Goal: Task Accomplishment & Management: Complete application form

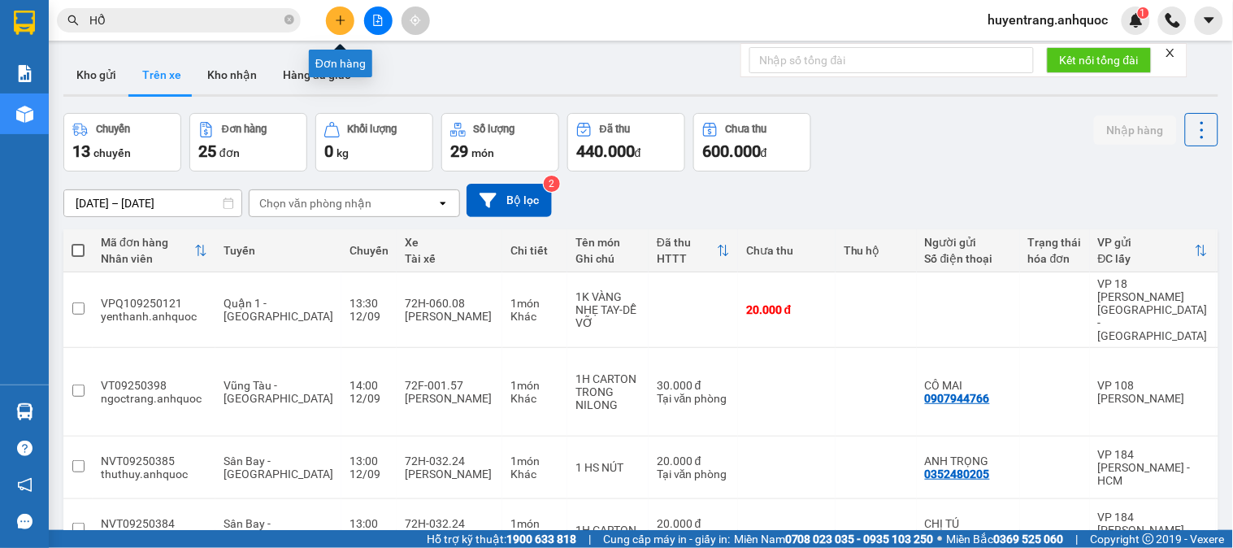
click at [339, 27] on button at bounding box center [340, 21] width 28 height 28
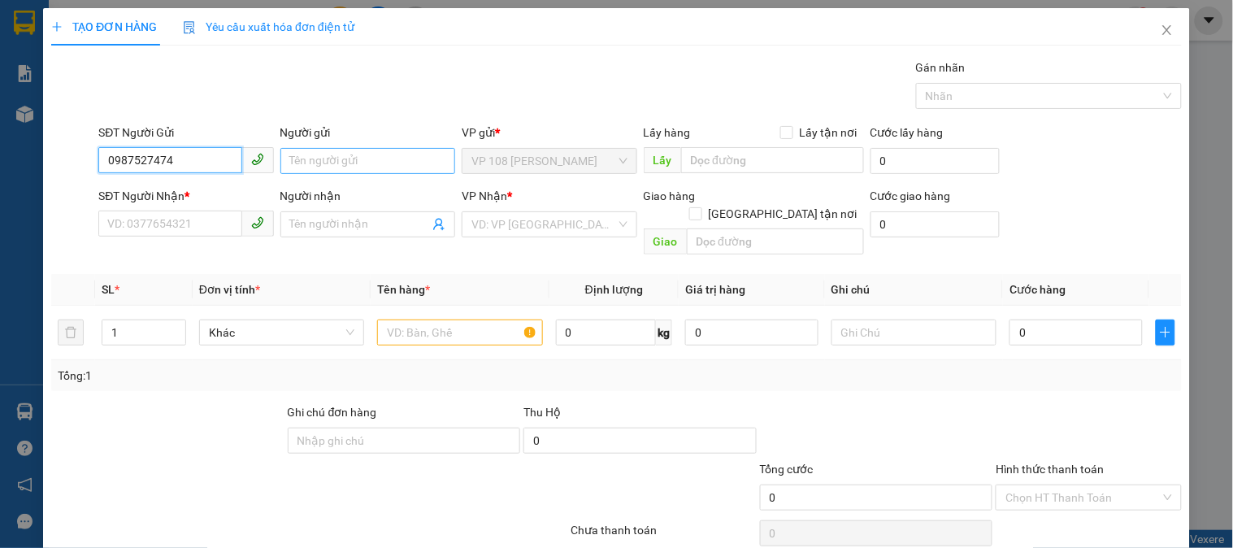
type input "0987527474"
click at [390, 158] on input "Người gửi" at bounding box center [367, 161] width 175 height 26
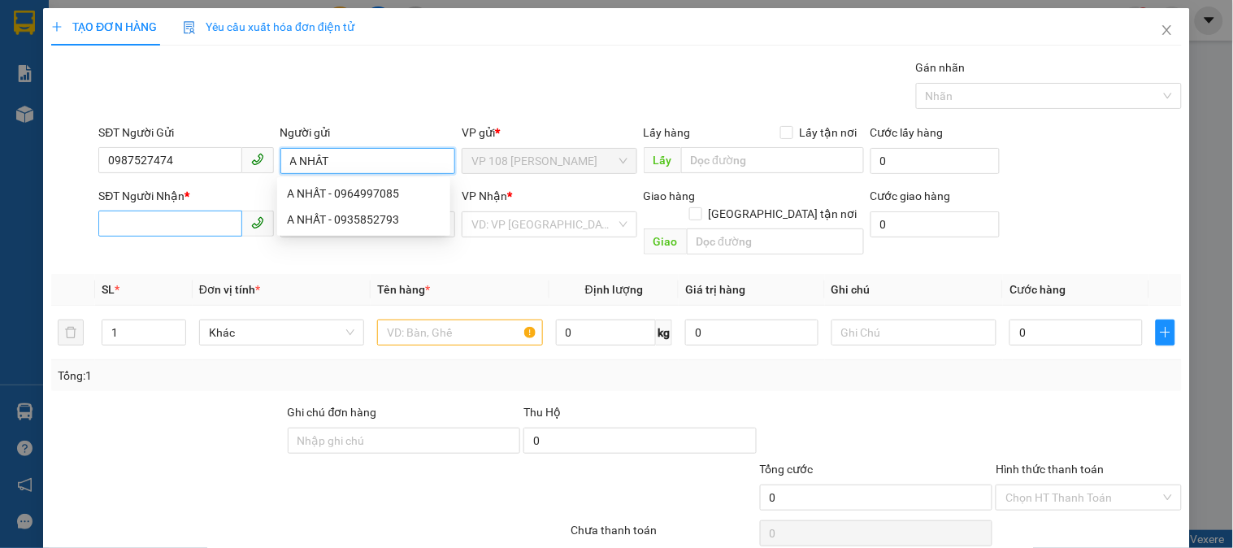
type input "A NHẤT"
click at [164, 224] on input "SĐT Người Nhận *" at bounding box center [169, 223] width 143 height 26
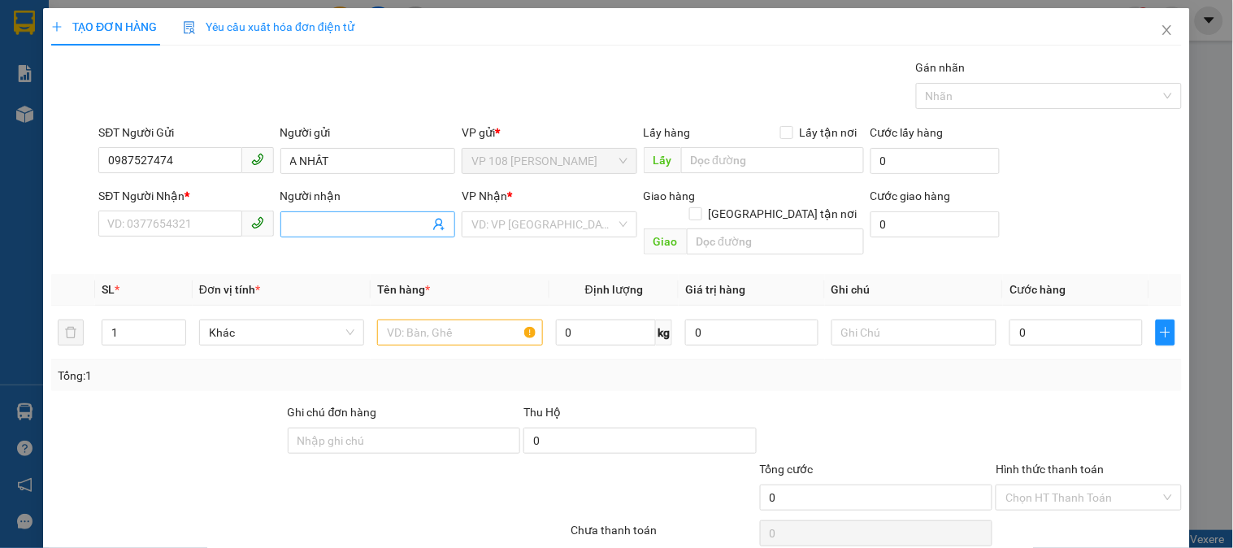
click at [290, 225] on input "Người nhận" at bounding box center [359, 224] width 139 height 18
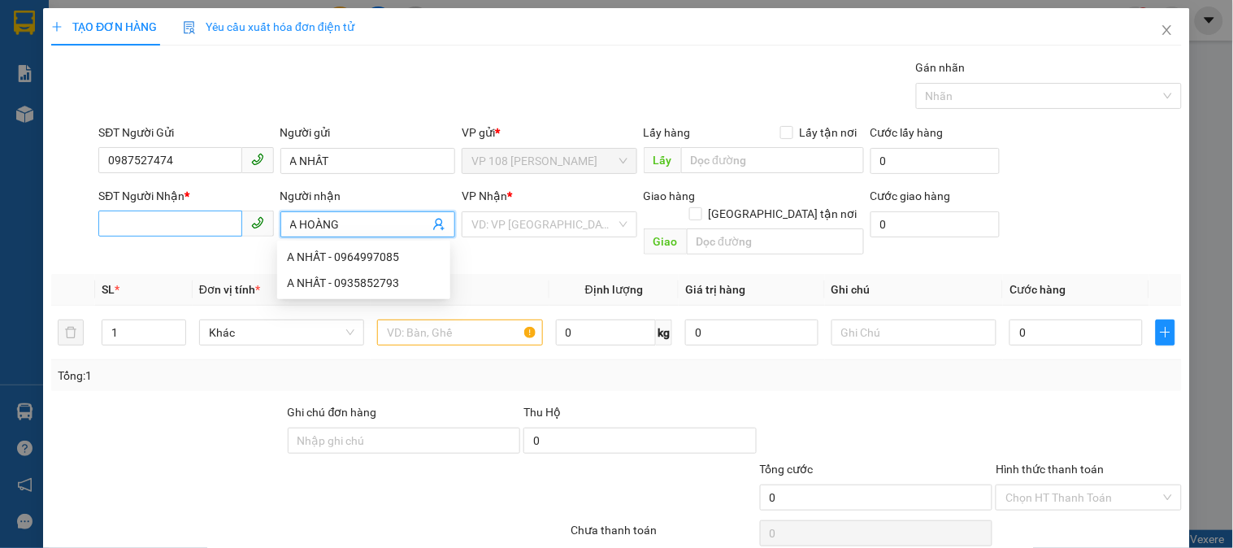
type input "A HOÀNG"
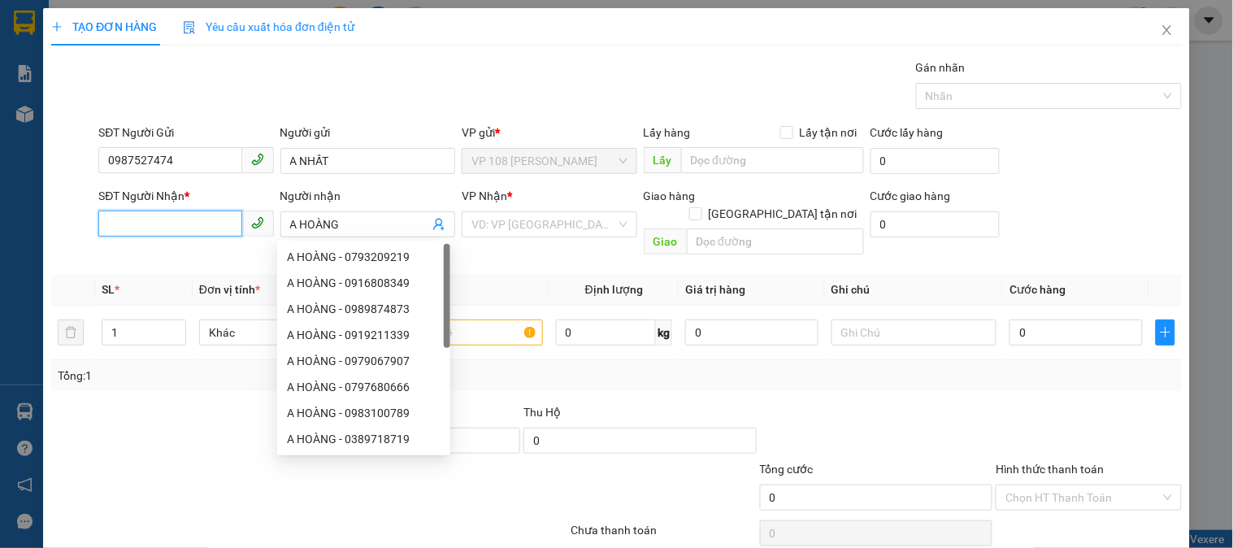
click at [177, 222] on input "SĐT Người Nhận *" at bounding box center [169, 223] width 143 height 26
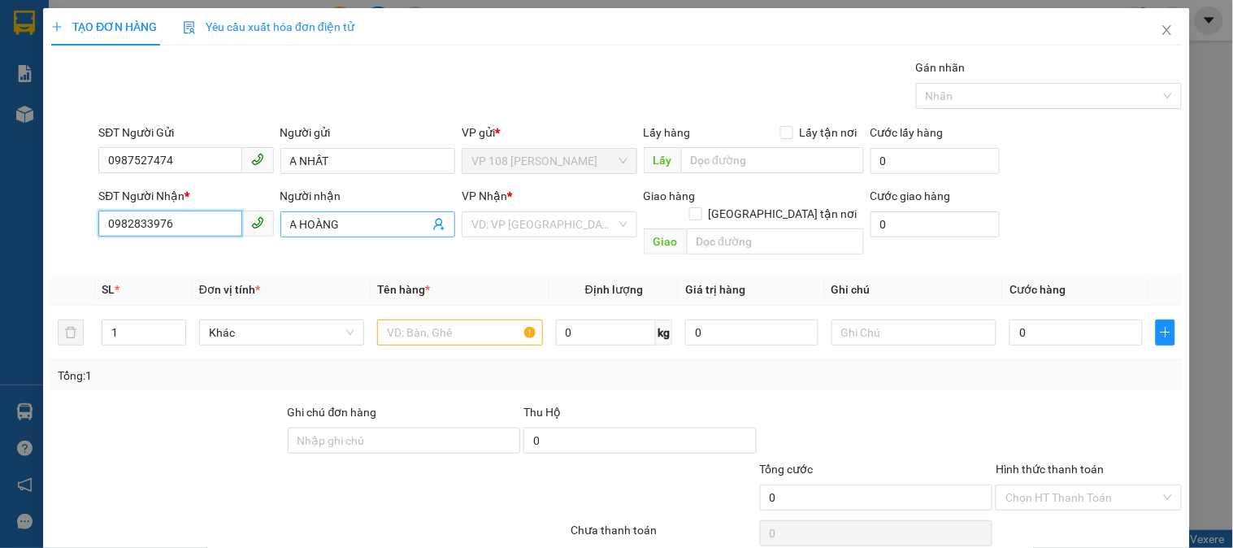
type input "0982833976"
click at [358, 236] on span "A HOÀNG" at bounding box center [367, 224] width 175 height 26
type input "A [PERSON_NAME]"
click at [540, 225] on input "search" at bounding box center [543, 224] width 144 height 24
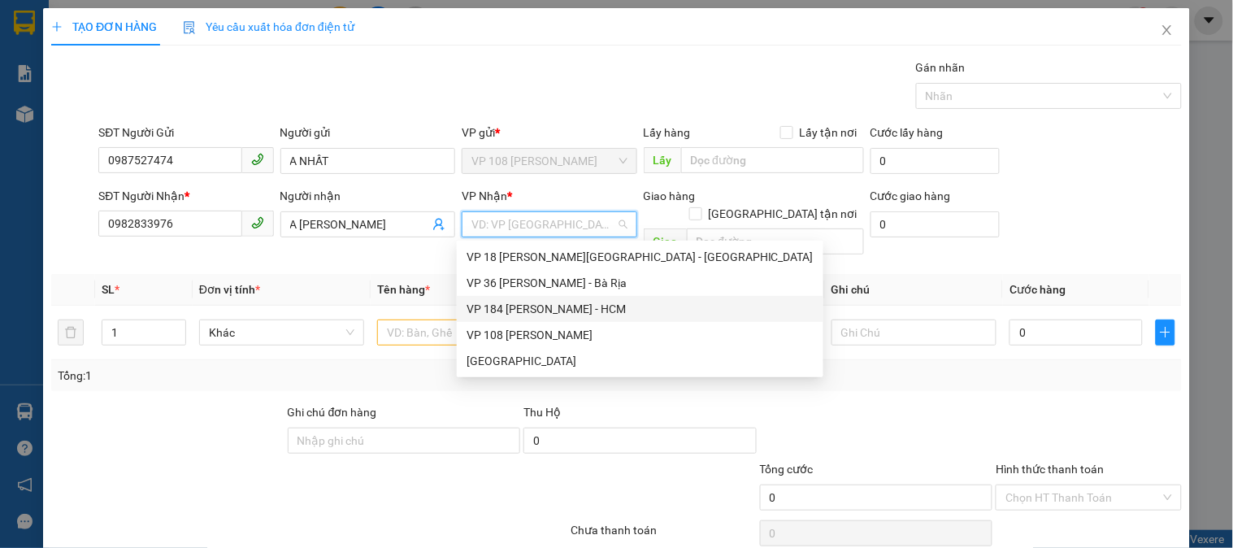
click at [538, 307] on div "VP 184 [PERSON_NAME] - HCM" at bounding box center [639, 309] width 347 height 18
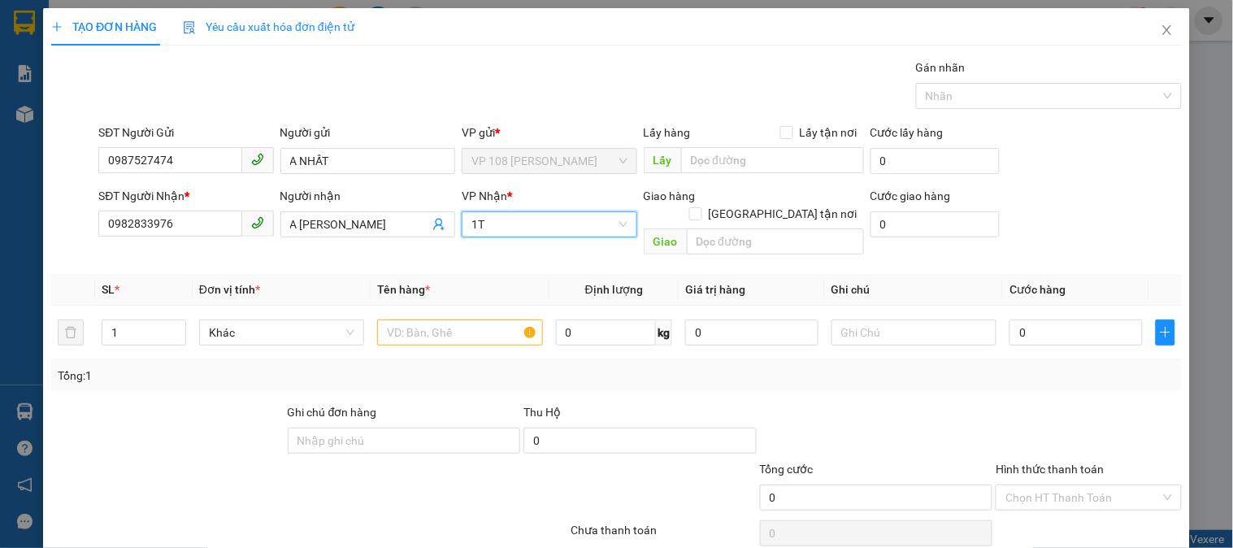
click at [514, 232] on input "1T" at bounding box center [543, 224] width 144 height 24
click at [547, 233] on input "1T" at bounding box center [543, 224] width 144 height 24
type input "1"
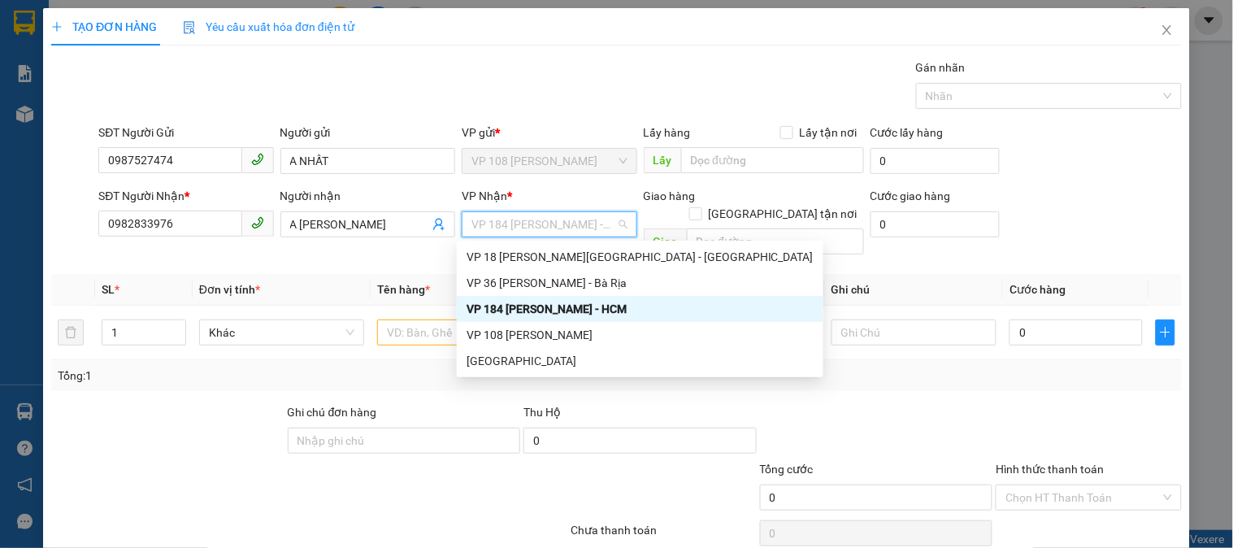
click at [597, 313] on div "VP 184 [PERSON_NAME] - HCM" at bounding box center [639, 309] width 347 height 18
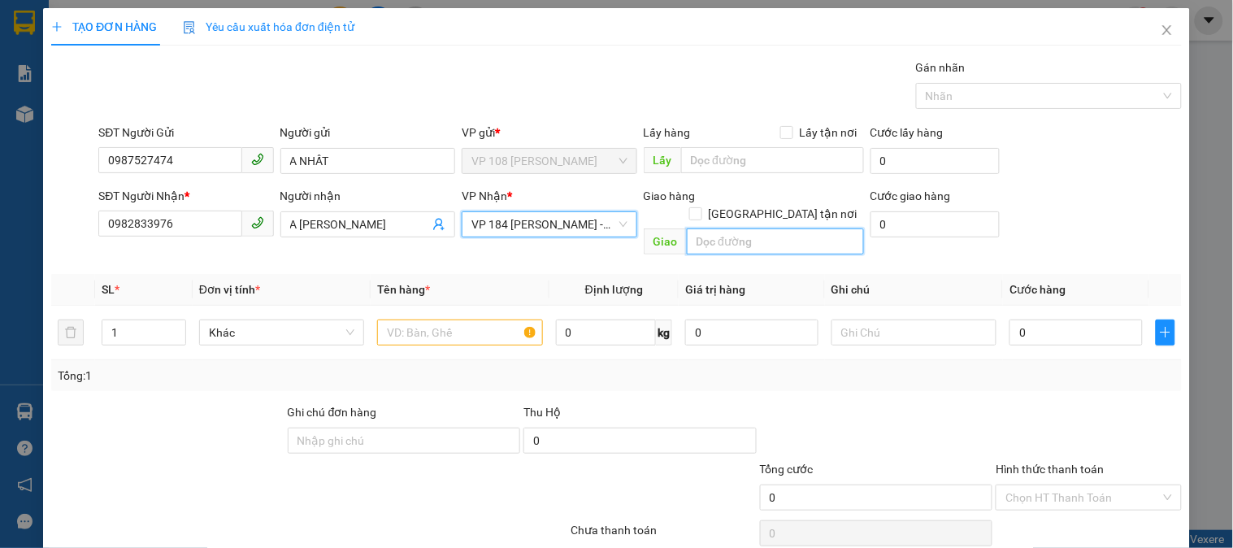
click at [712, 228] on input "text" at bounding box center [775, 241] width 177 height 26
type input "VP184"
click at [449, 326] on input "text" at bounding box center [459, 332] width 165 height 26
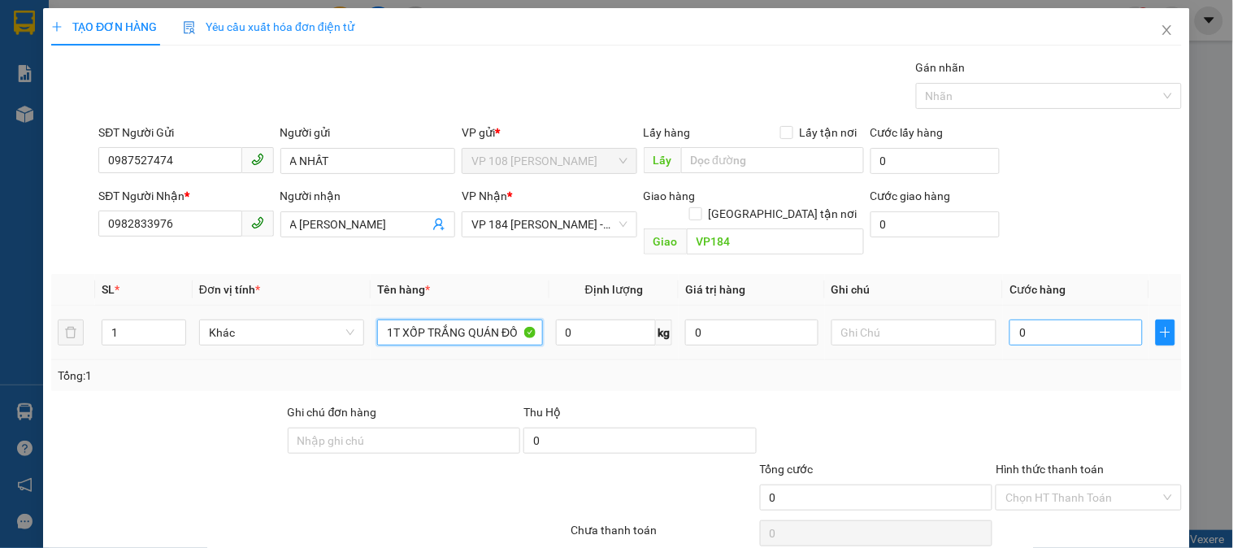
type input "1T XỐP TRẮNG QUÁN ĐỒ"
click at [1028, 319] on input "0" at bounding box center [1075, 332] width 133 height 26
type input "5"
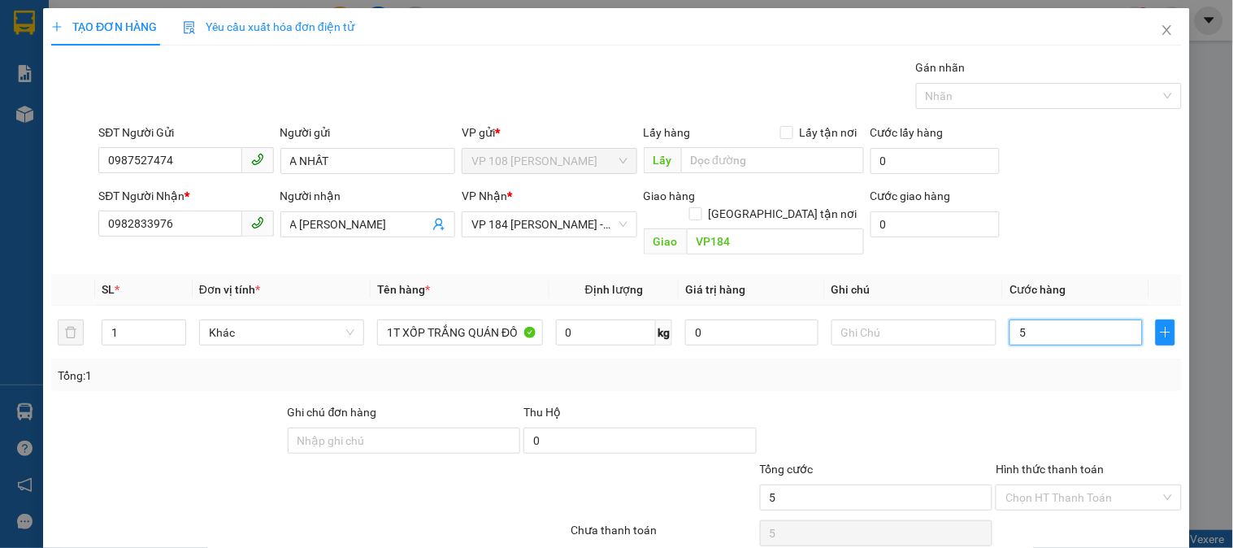
type input "50"
type input "500"
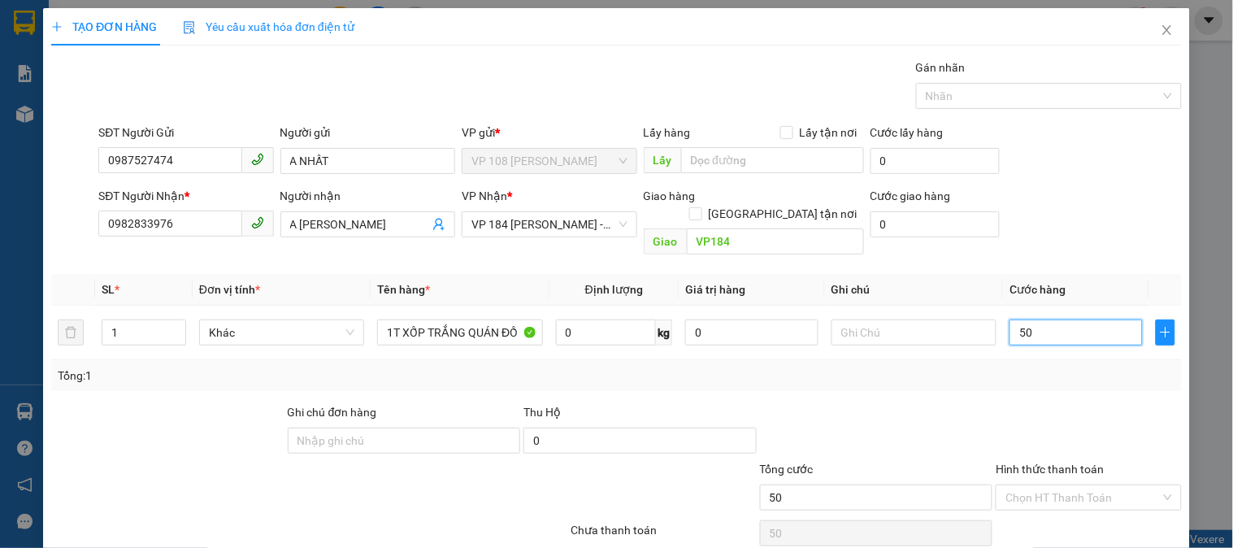
type input "500"
type input "5.000"
type input "50.000"
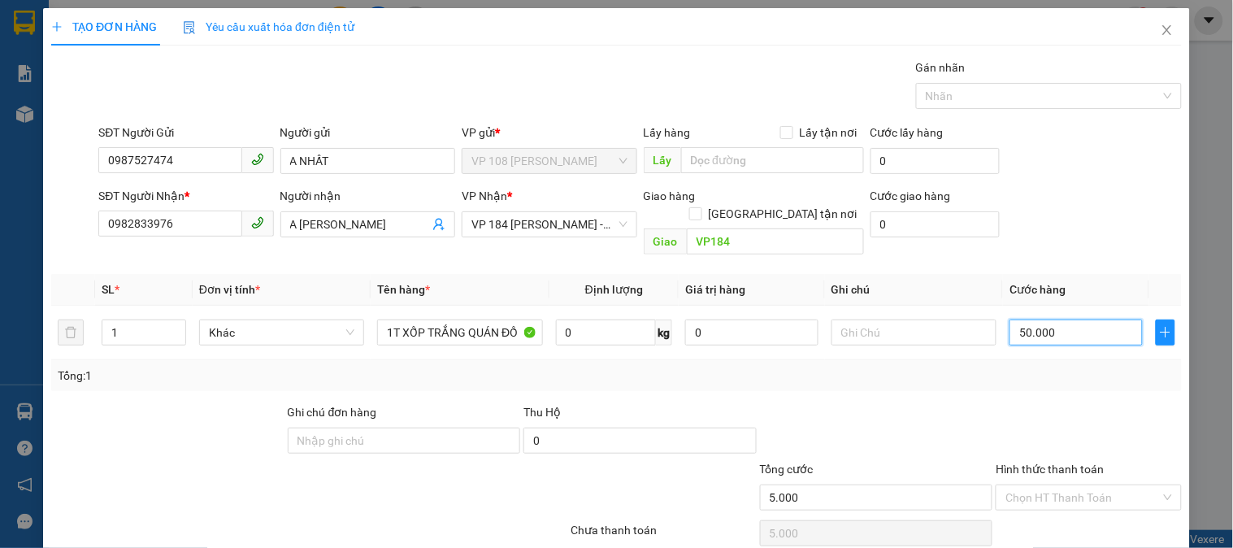
type input "50.000"
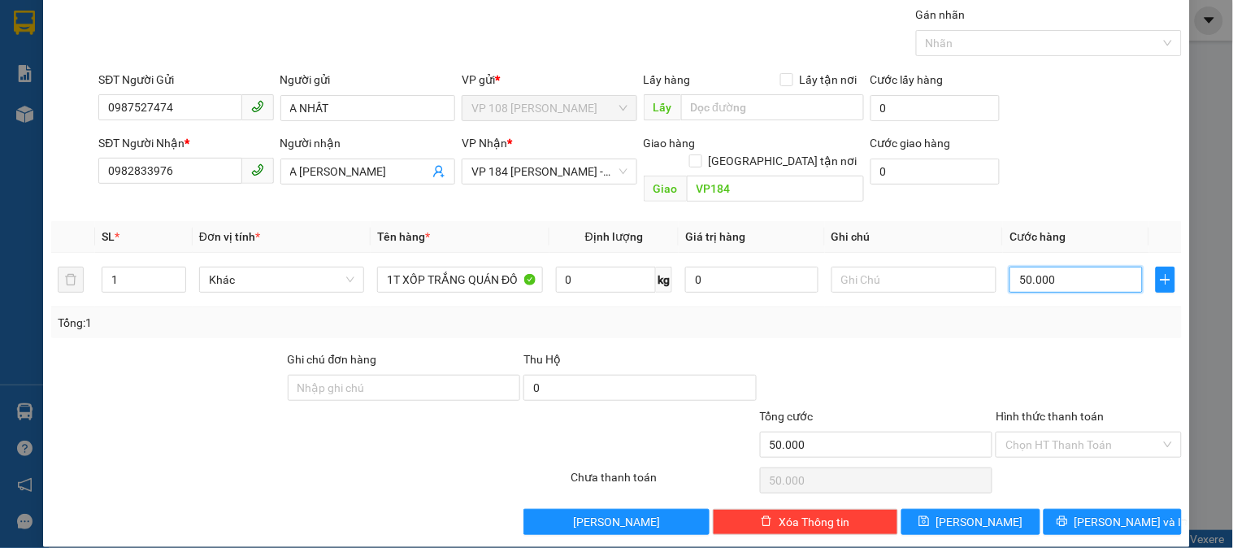
type input "50.000"
click at [1095, 407] on div "Hình thức thanh toán" at bounding box center [1087, 419] width 185 height 24
click at [1094, 432] on input "Hình thức thanh toán" at bounding box center [1082, 444] width 154 height 24
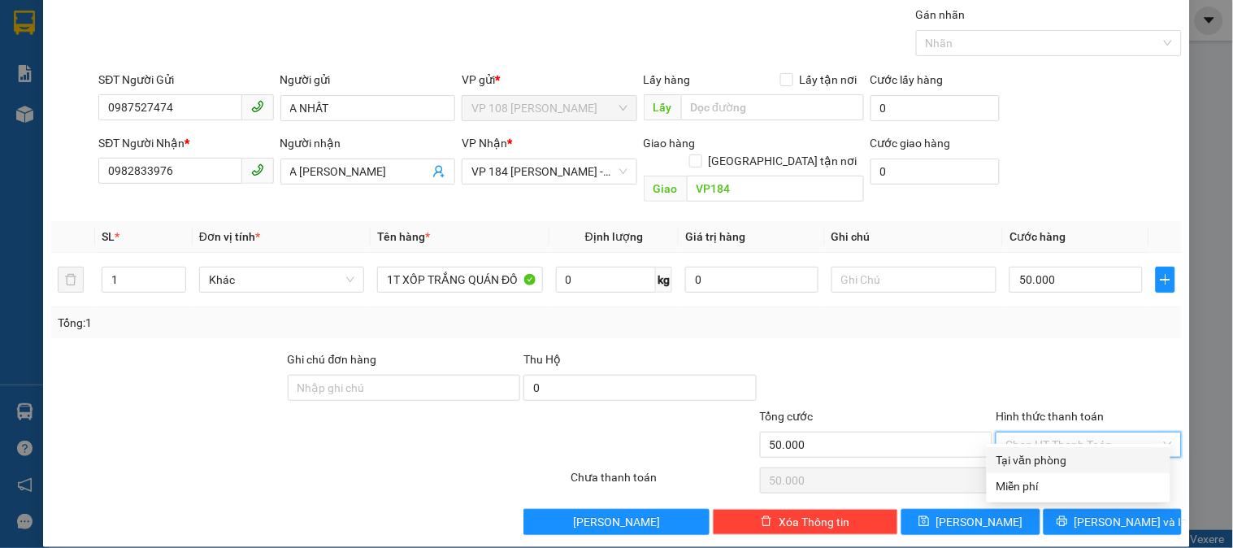
click at [1045, 457] on div "Tại văn phòng" at bounding box center [1078, 460] width 164 height 18
type input "0"
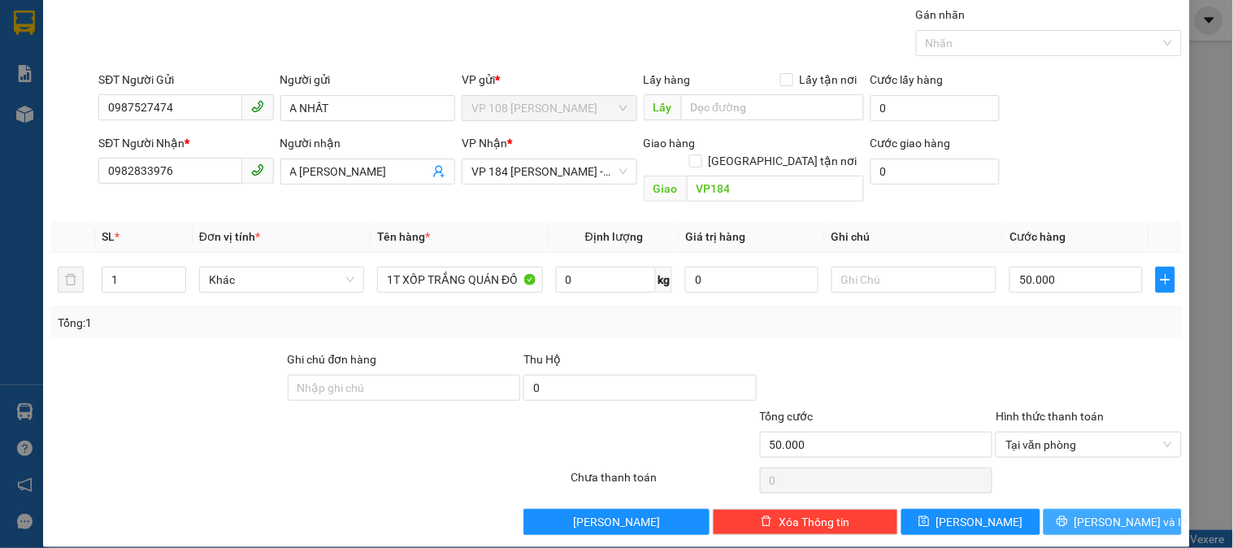
click at [1110, 513] on span "[PERSON_NAME] và In" at bounding box center [1131, 522] width 114 height 18
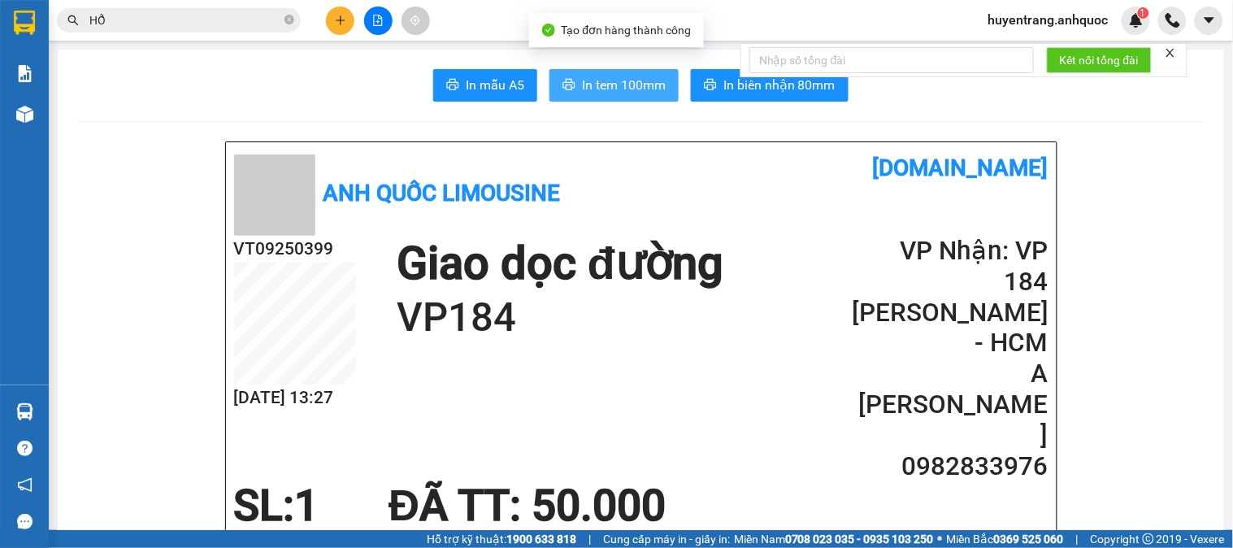
click at [599, 83] on span "In tem 100mm" at bounding box center [624, 85] width 84 height 20
click at [590, 85] on span "In tem 100mm" at bounding box center [624, 85] width 84 height 20
click at [30, 115] on img at bounding box center [24, 114] width 17 height 17
click at [46, 114] on div "Kho hàng mới" at bounding box center [24, 113] width 49 height 41
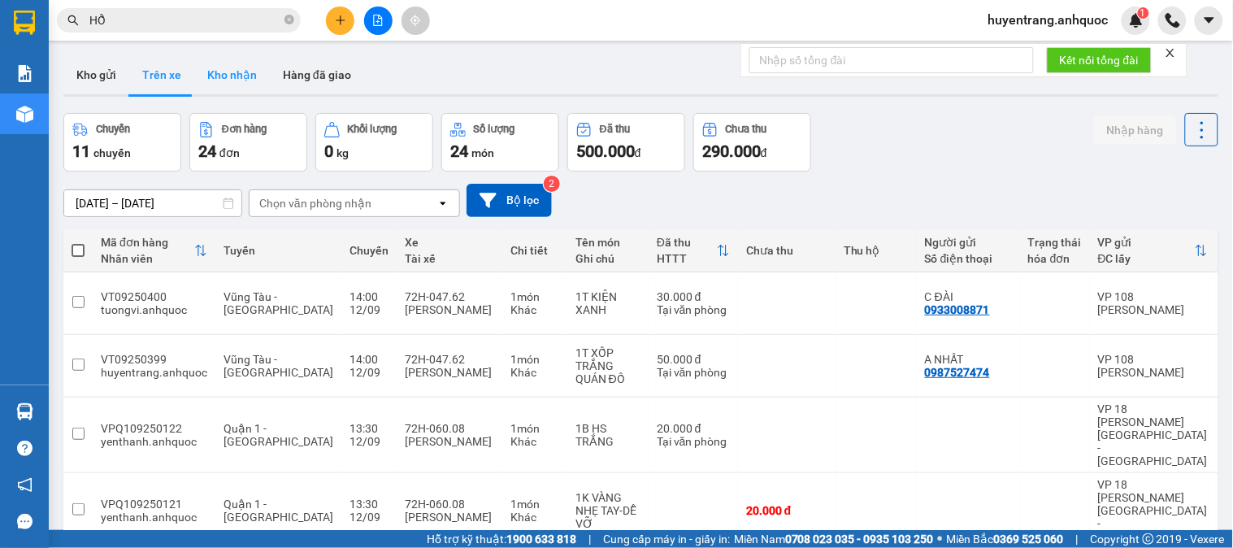
click at [232, 84] on button "Kho nhận" at bounding box center [232, 74] width 76 height 39
type input "[DATE] – [DATE]"
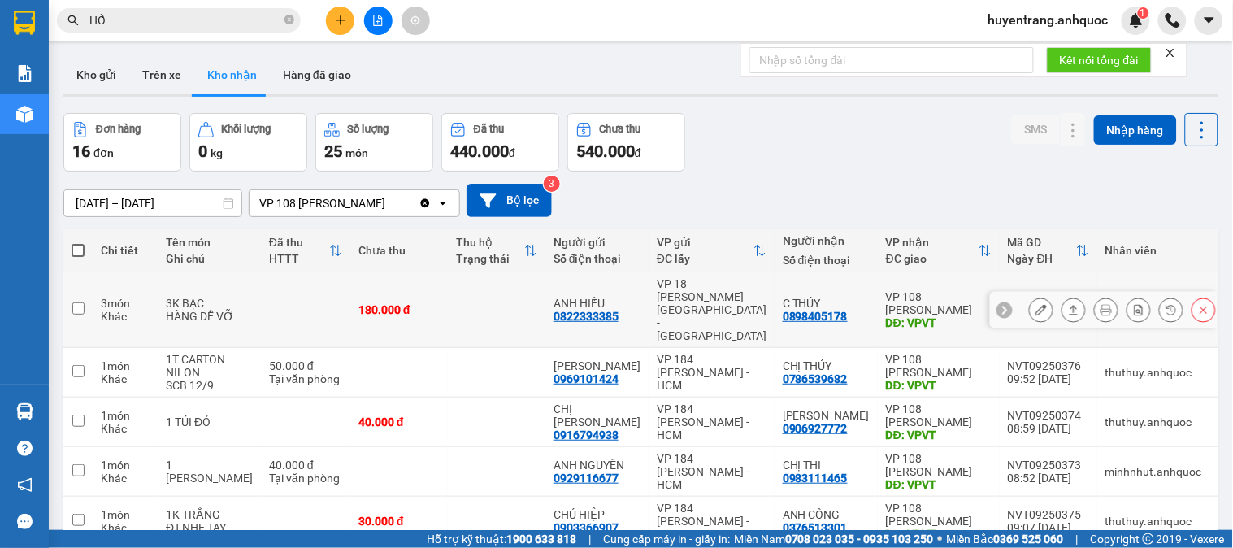
click at [630, 297] on div "ANH HIẾU" at bounding box center [596, 303] width 87 height 13
checkbox input "true"
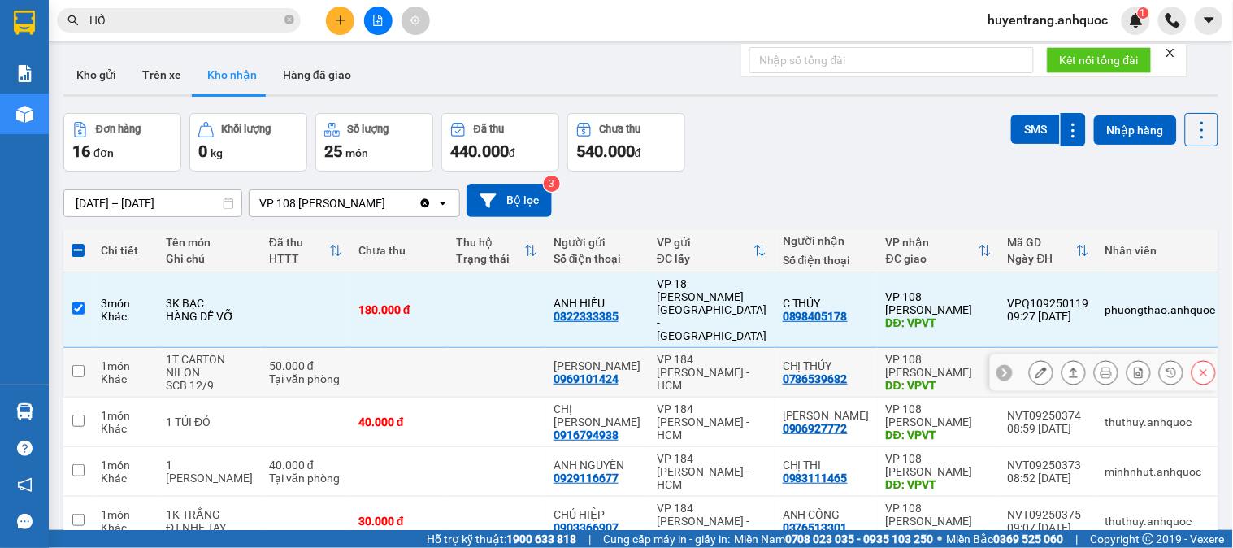
click at [644, 348] on td "ANH LINH 0969101424" at bounding box center [596, 373] width 103 height 50
checkbox input "true"
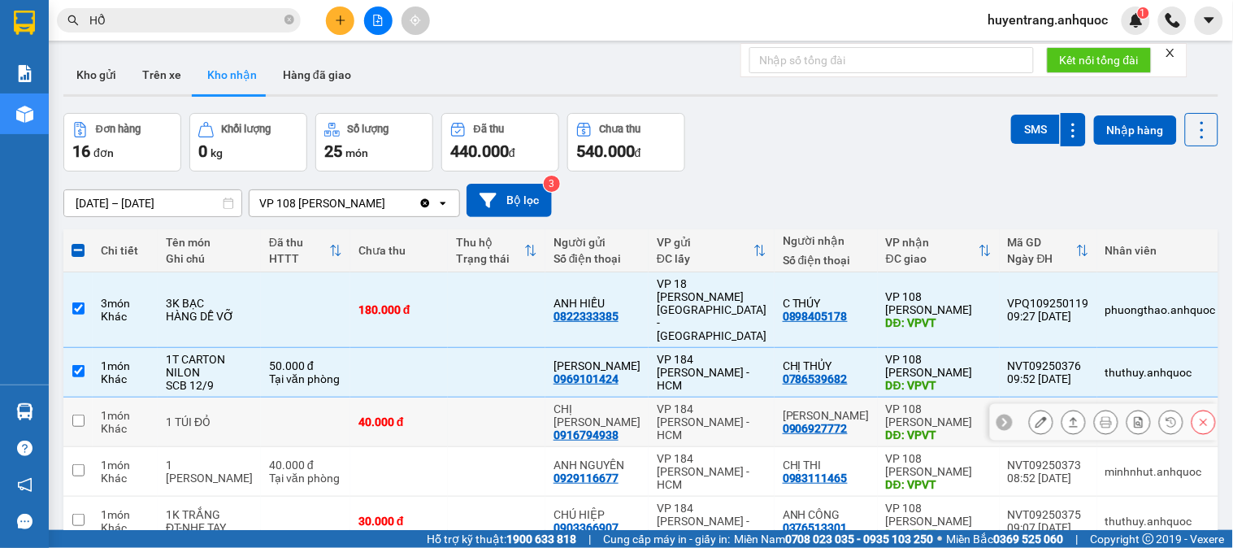
click at [624, 402] on div "CHỊ [PERSON_NAME]" at bounding box center [596, 415] width 87 height 26
checkbox input "true"
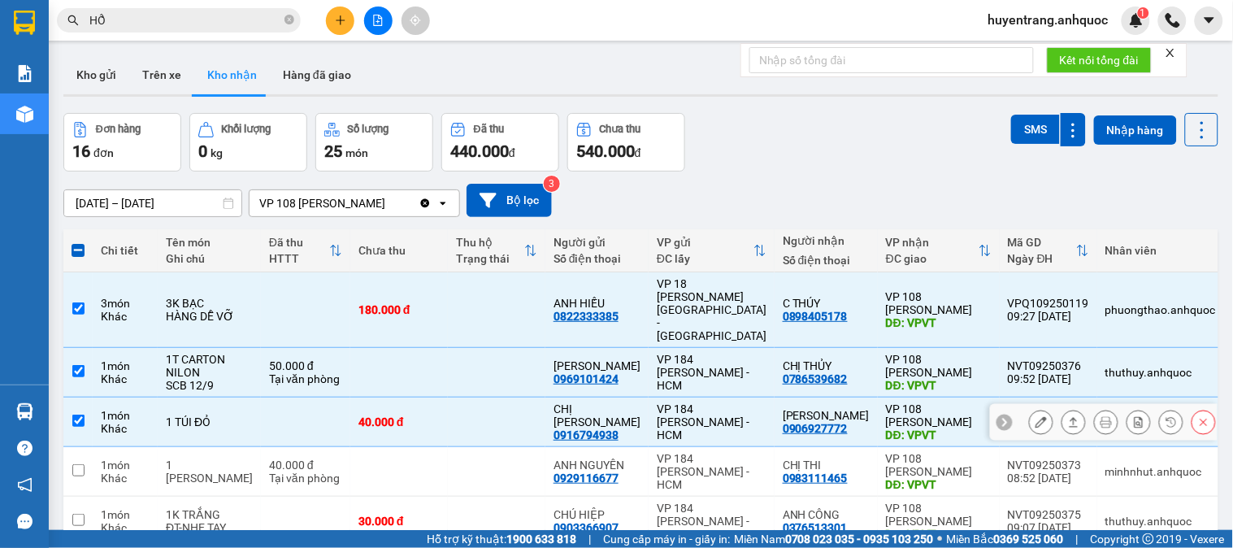
scroll to position [90, 0]
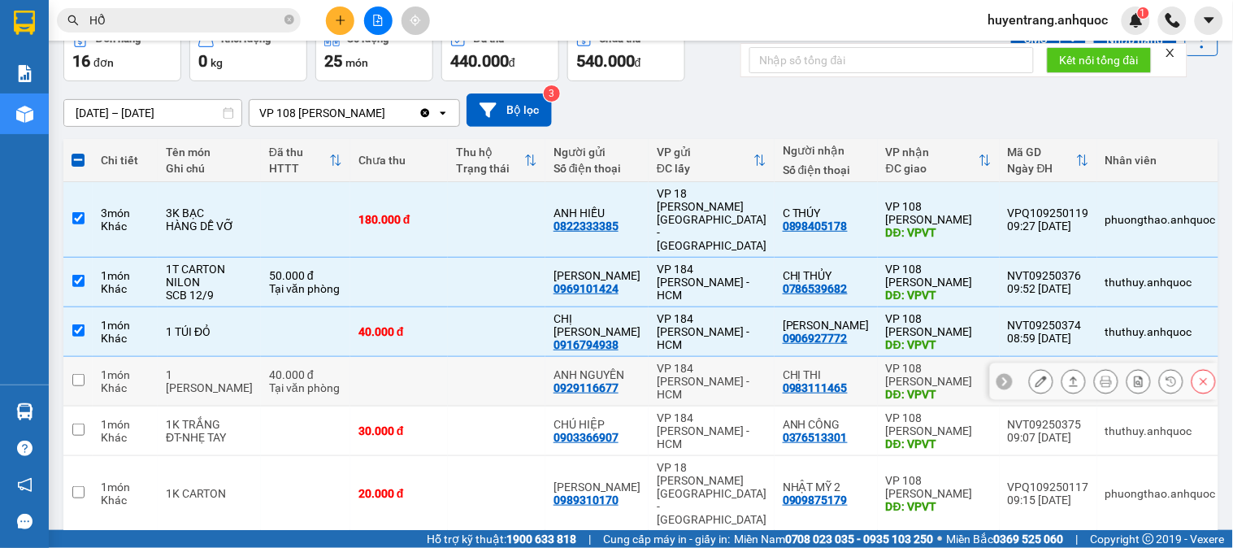
click at [637, 368] on div "ANH NGUYÊN" at bounding box center [596, 374] width 87 height 13
checkbox input "true"
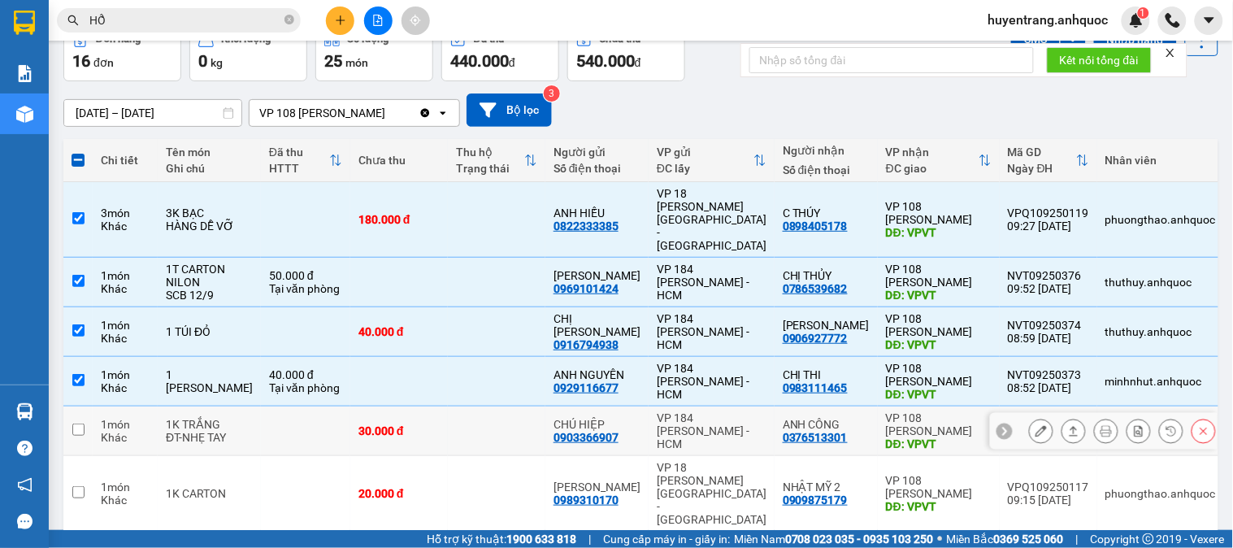
click at [628, 418] on div "CHÚ HIỆP" at bounding box center [596, 424] width 87 height 13
checkbox input "true"
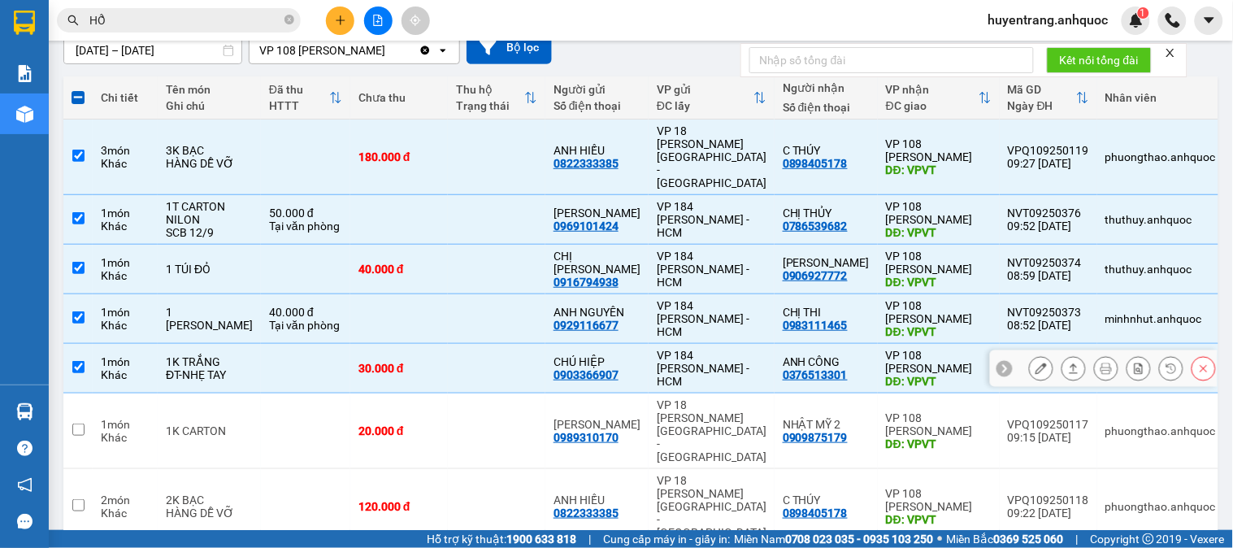
scroll to position [180, 0]
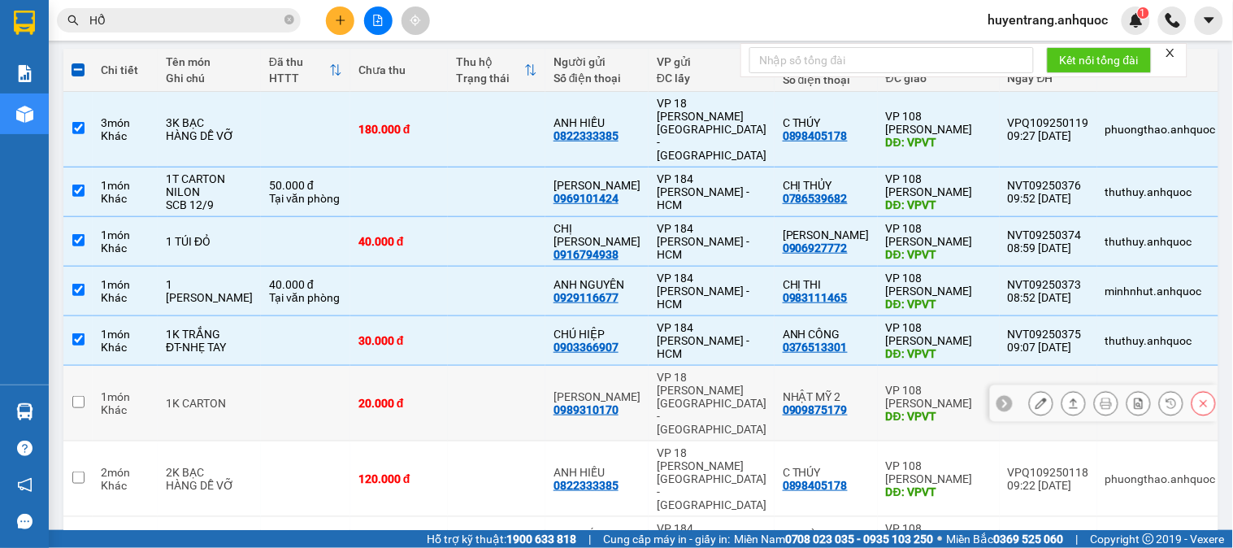
click at [623, 390] on div "ANH HÙNG 0989310170" at bounding box center [596, 403] width 87 height 26
checkbox input "true"
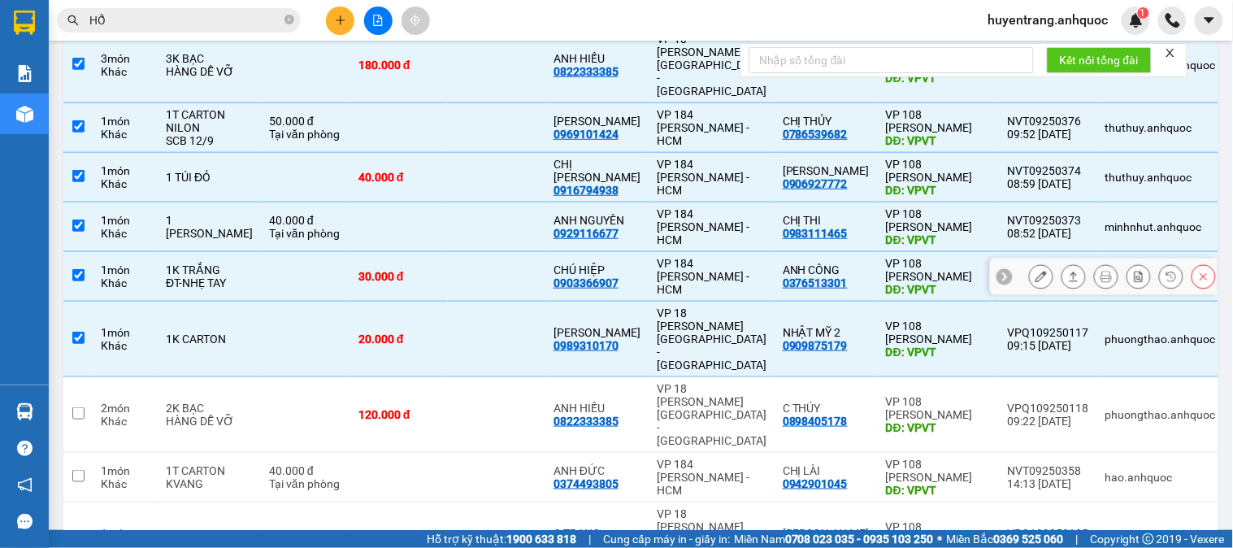
scroll to position [271, 0]
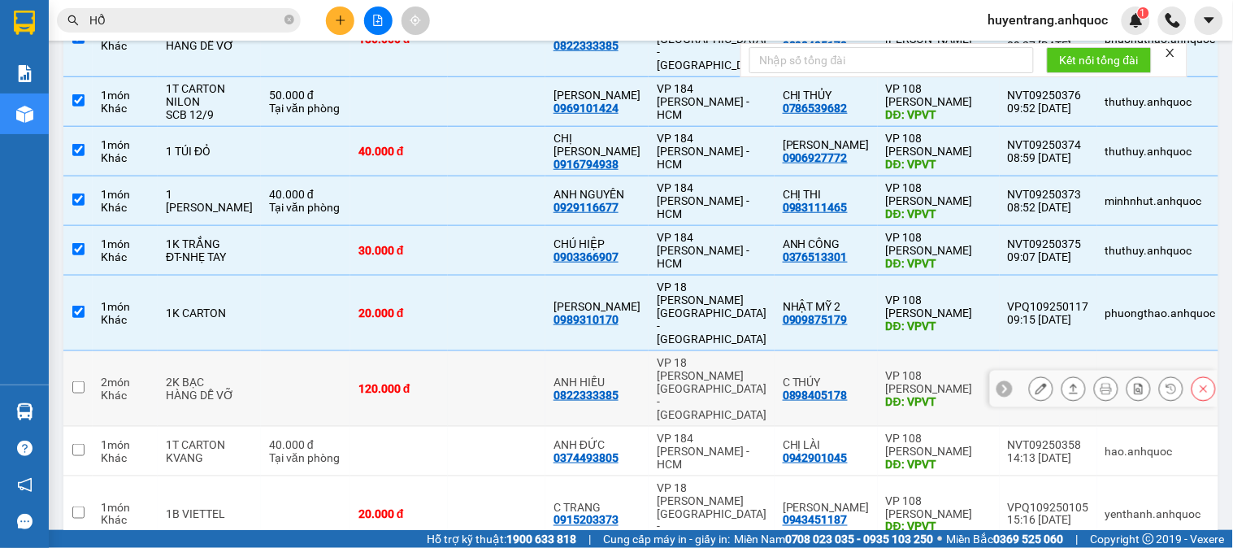
click at [648, 351] on td "VP 18 [PERSON_NAME][GEOGRAPHIC_DATA] - [GEOGRAPHIC_DATA]" at bounding box center [711, 389] width 126 height 76
checkbox input "true"
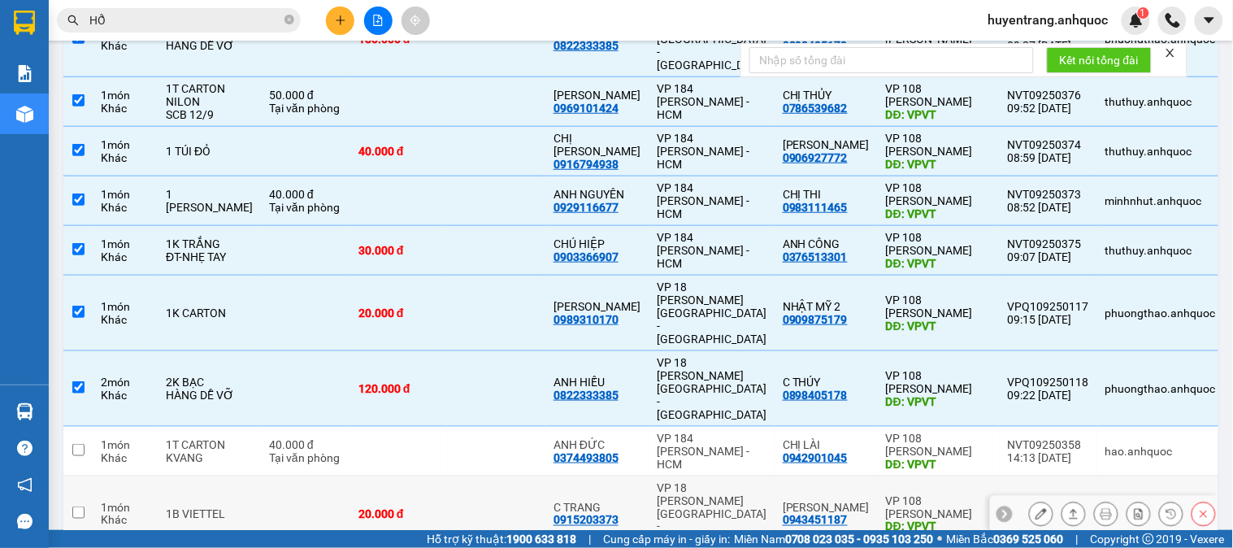
click at [687, 481] on div "VP 18 [PERSON_NAME][GEOGRAPHIC_DATA] - [GEOGRAPHIC_DATA]" at bounding box center [712, 513] width 110 height 65
checkbox input "true"
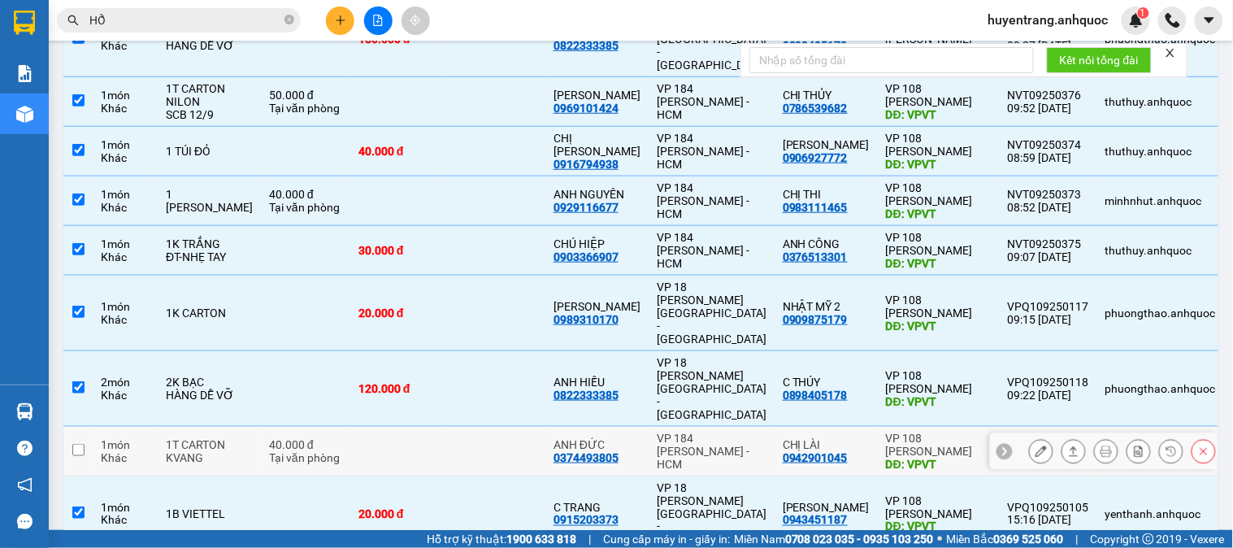
click at [687, 431] on div "VP 184 [PERSON_NAME] - HCM" at bounding box center [712, 450] width 110 height 39
checkbox input "true"
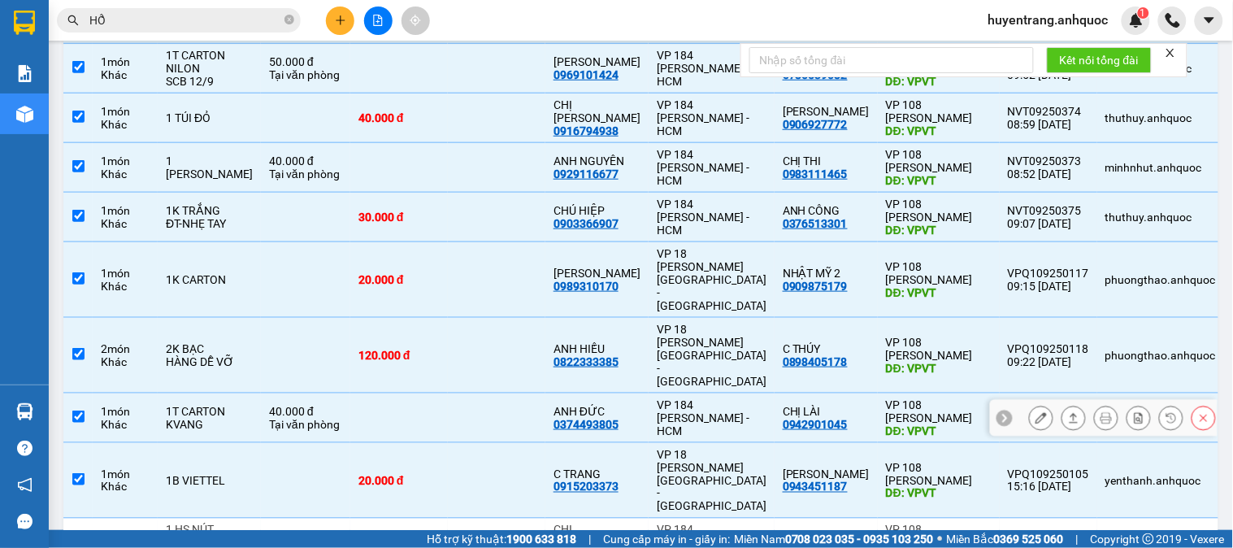
scroll to position [306, 0]
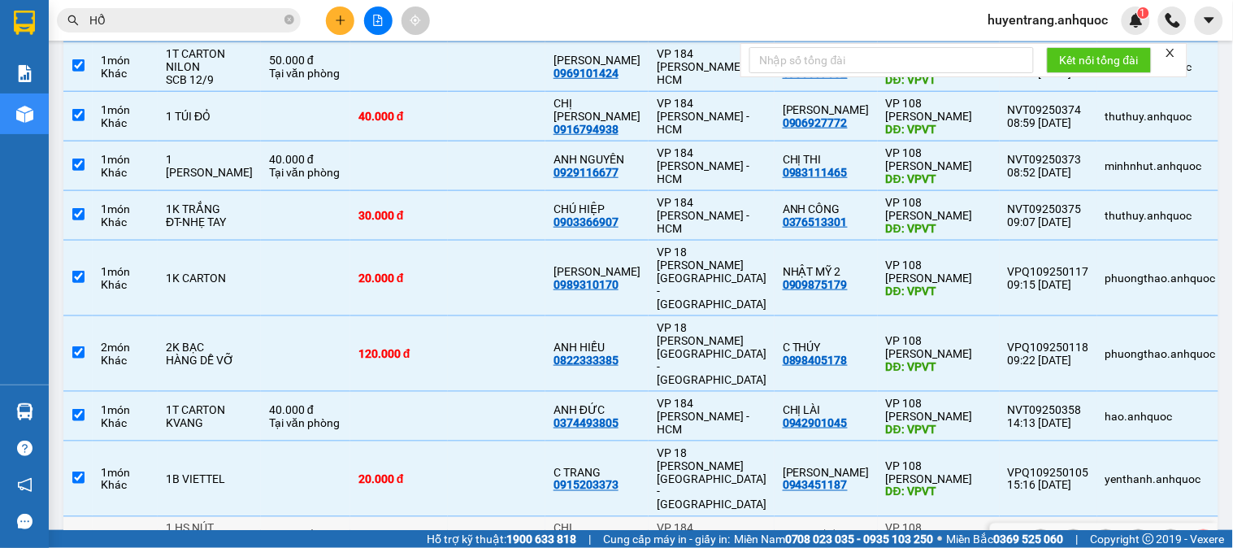
click at [631, 522] on div "CHỊ LINH 0909250412" at bounding box center [596, 541] width 87 height 39
checkbox input "true"
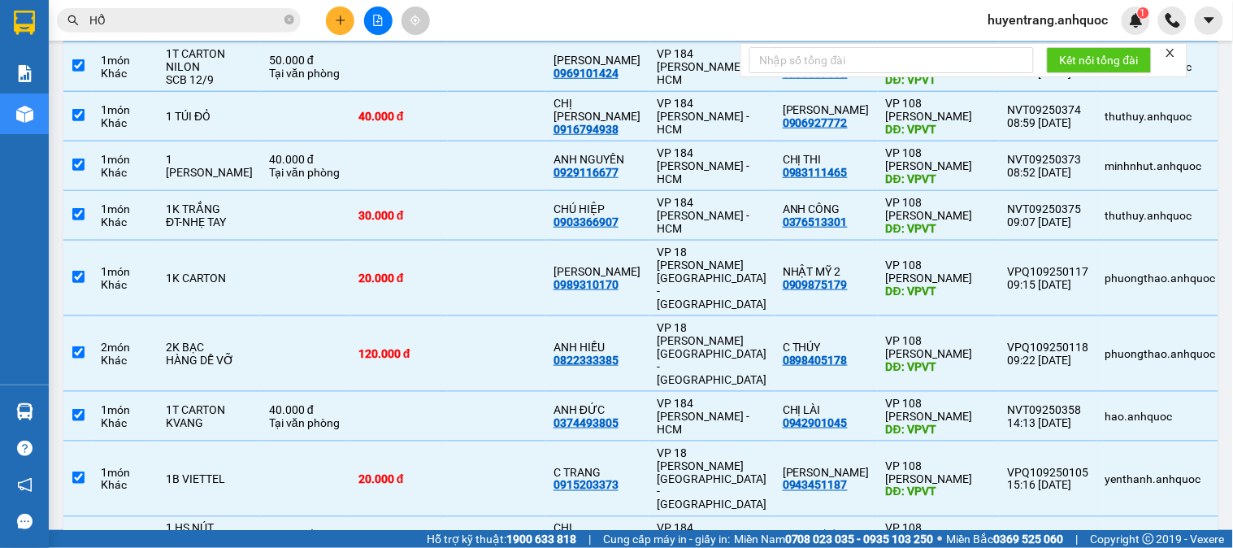
checkbox input "false"
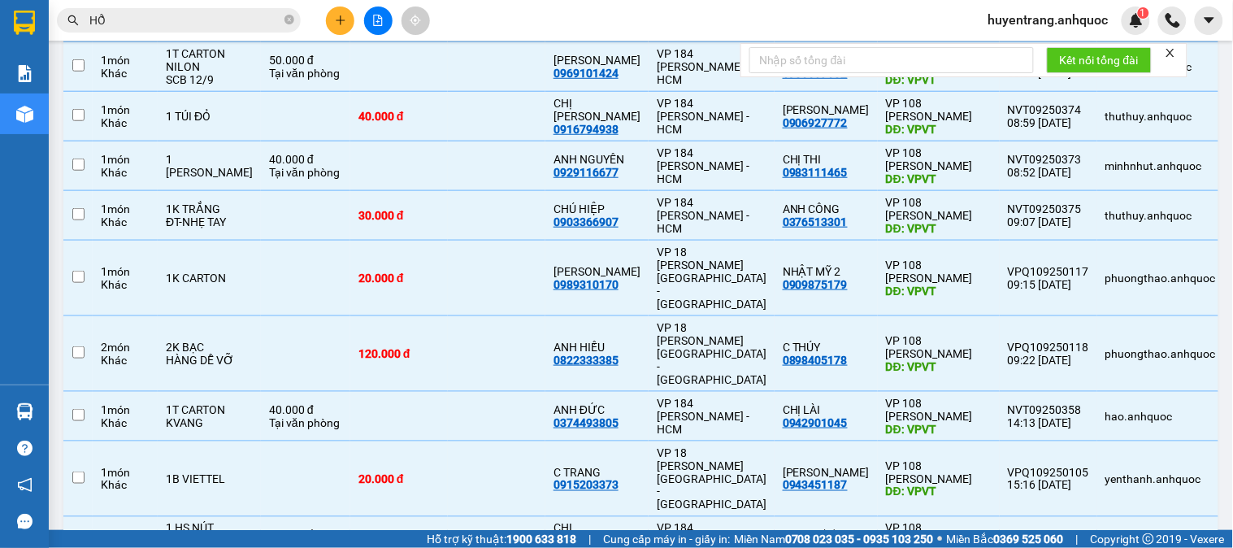
checkbox input "false"
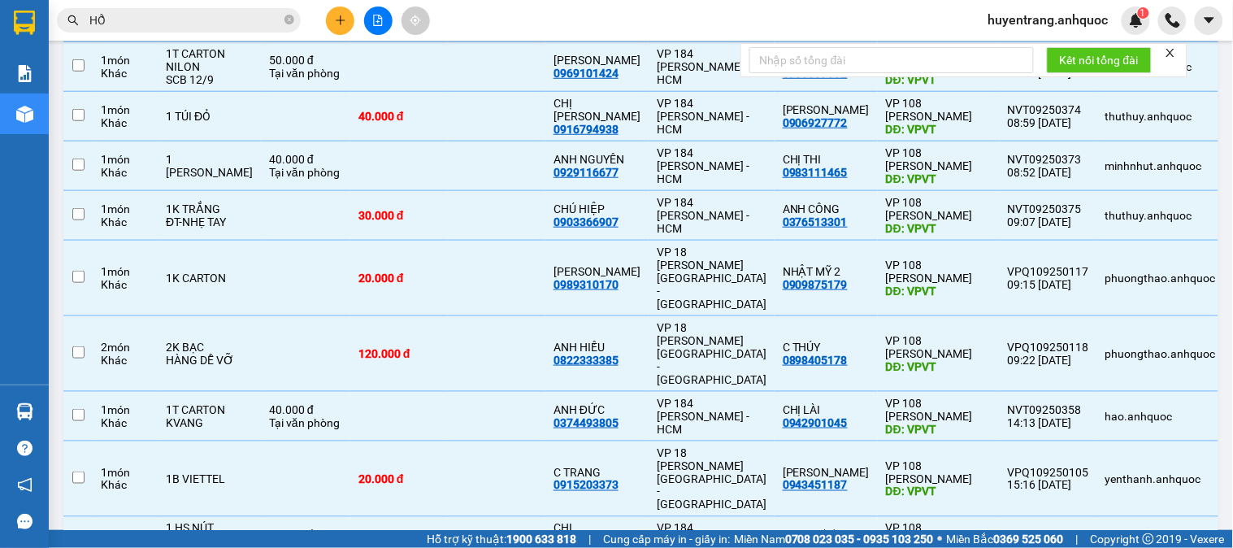
checkbox input "false"
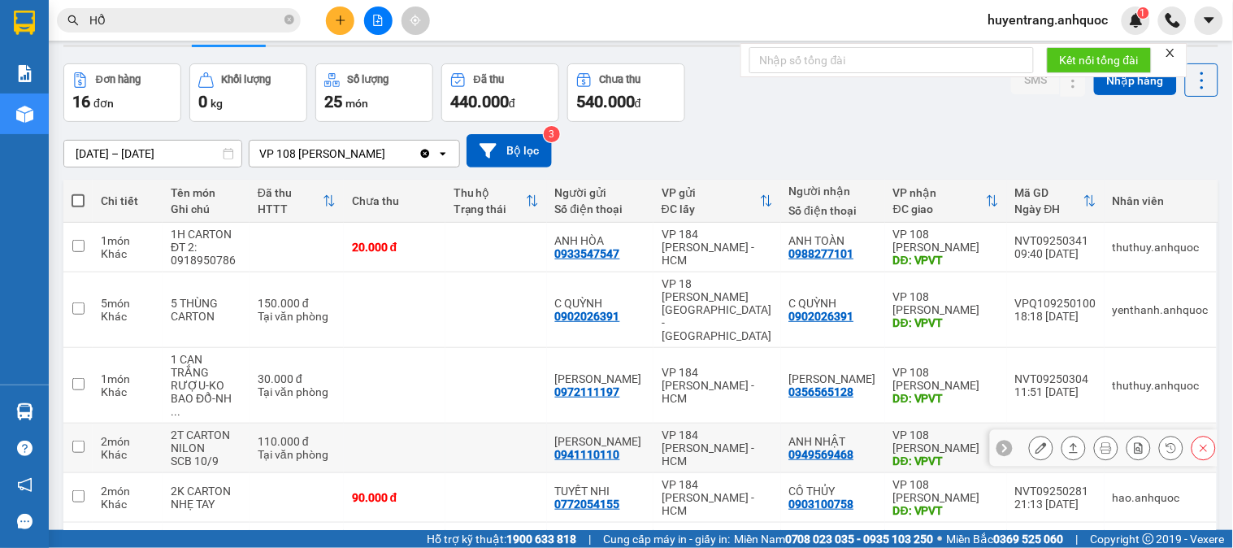
scroll to position [0, 0]
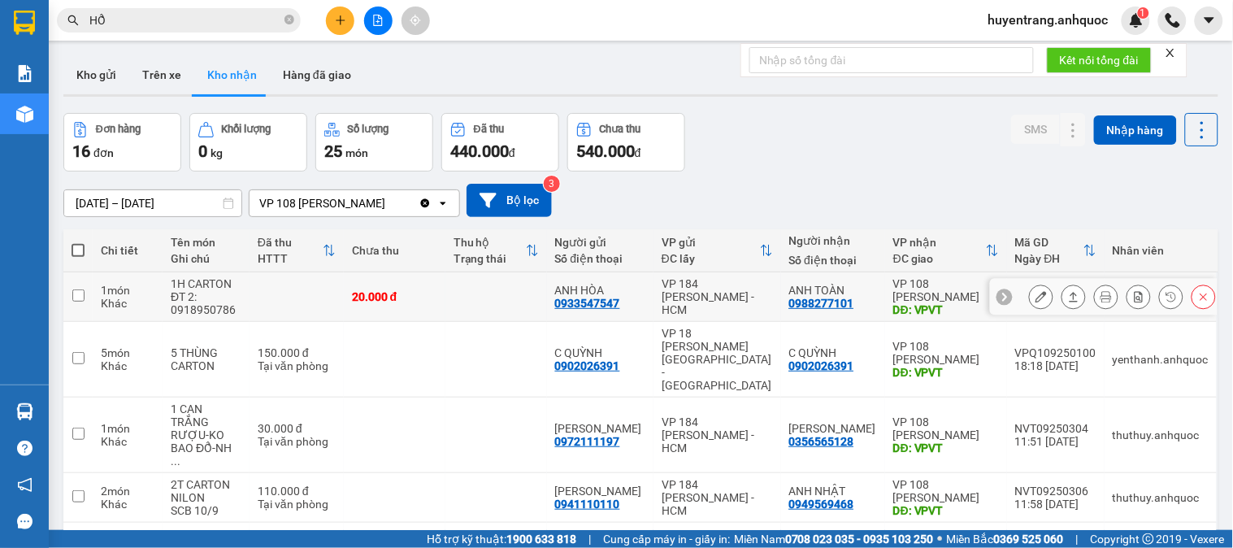
click at [664, 305] on td "VP 184 [PERSON_NAME] - HCM" at bounding box center [717, 297] width 128 height 50
checkbox input "true"
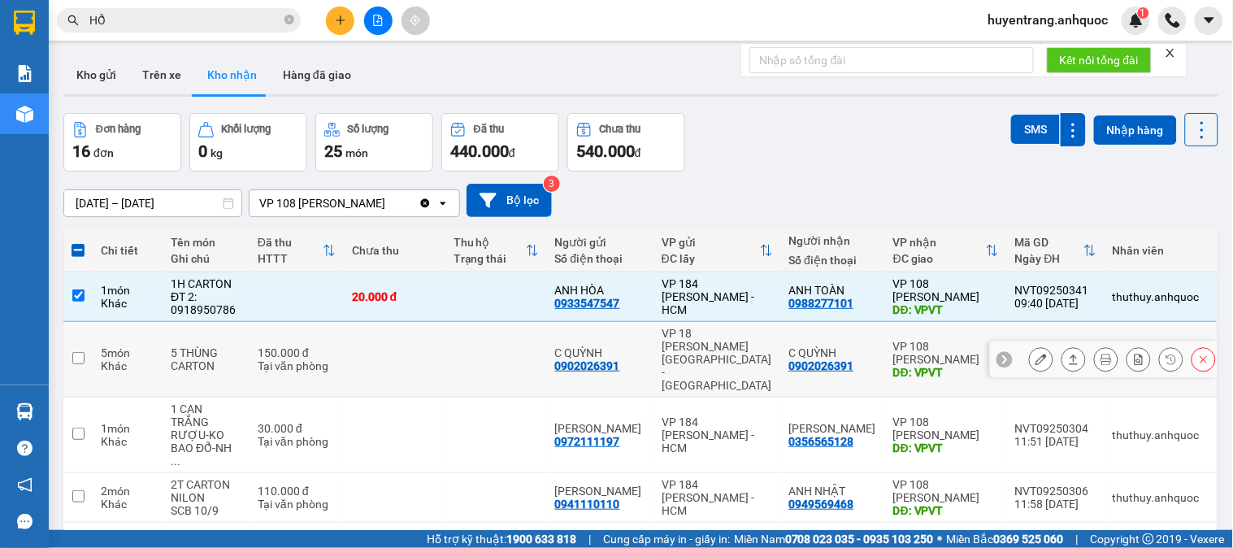
click at [670, 341] on div "VP 18 [PERSON_NAME][GEOGRAPHIC_DATA] - [GEOGRAPHIC_DATA]" at bounding box center [716, 359] width 111 height 65
checkbox input "true"
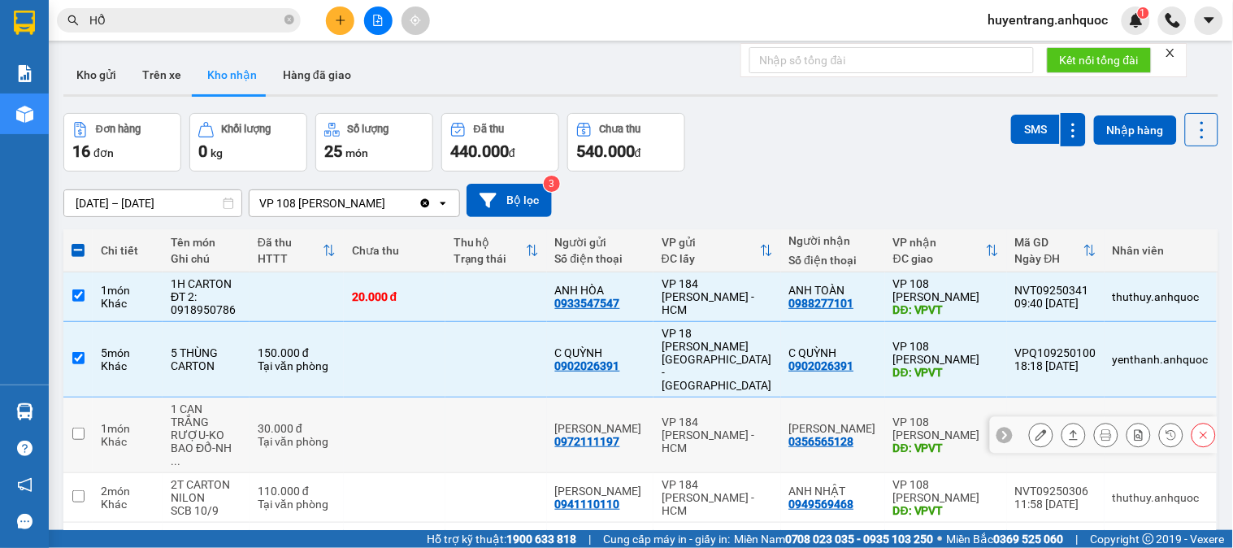
click at [683, 415] on div "VP 184 [PERSON_NAME] - HCM" at bounding box center [716, 434] width 111 height 39
checkbox input "true"
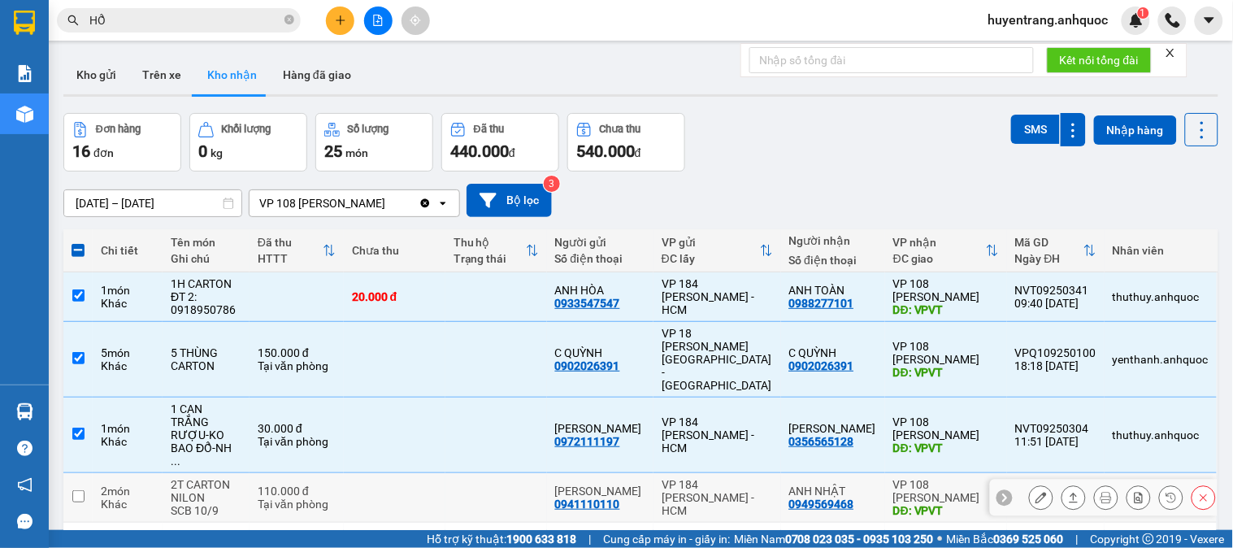
click at [715, 473] on td "VP 184 [PERSON_NAME] - HCM" at bounding box center [717, 498] width 128 height 50
checkbox input "true"
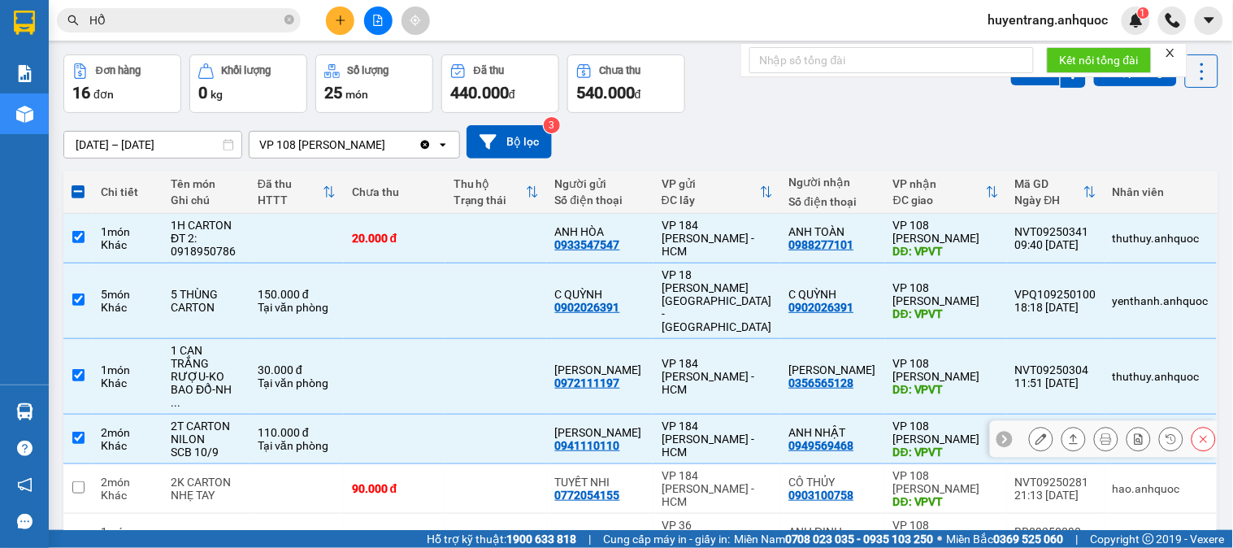
scroll to position [90, 0]
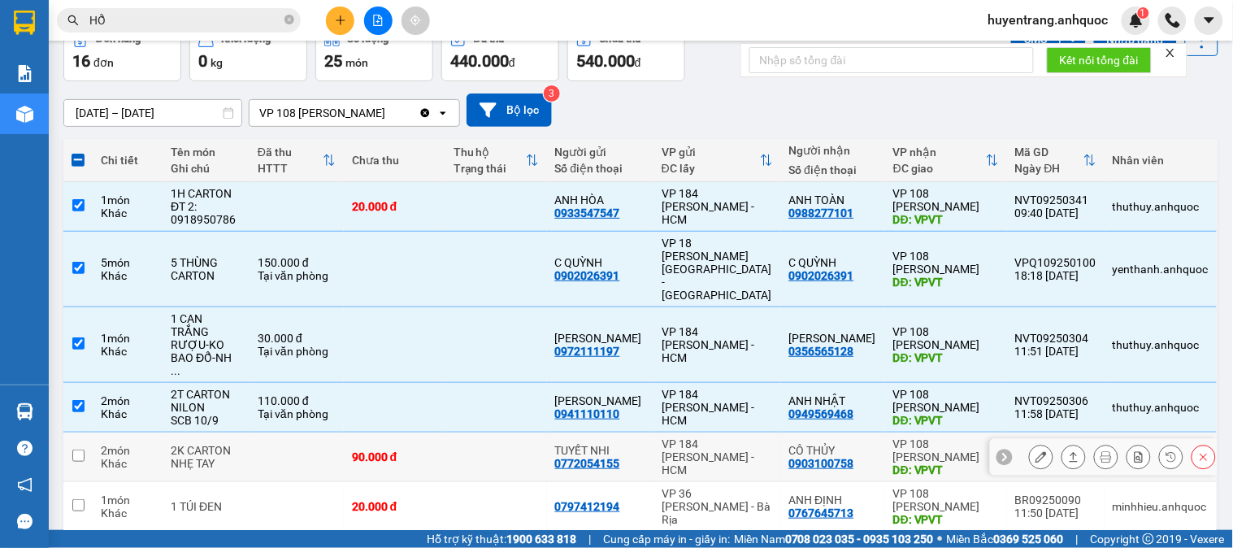
click at [715, 437] on div "VP 184 [PERSON_NAME] - HCM" at bounding box center [716, 456] width 111 height 39
checkbox input "true"
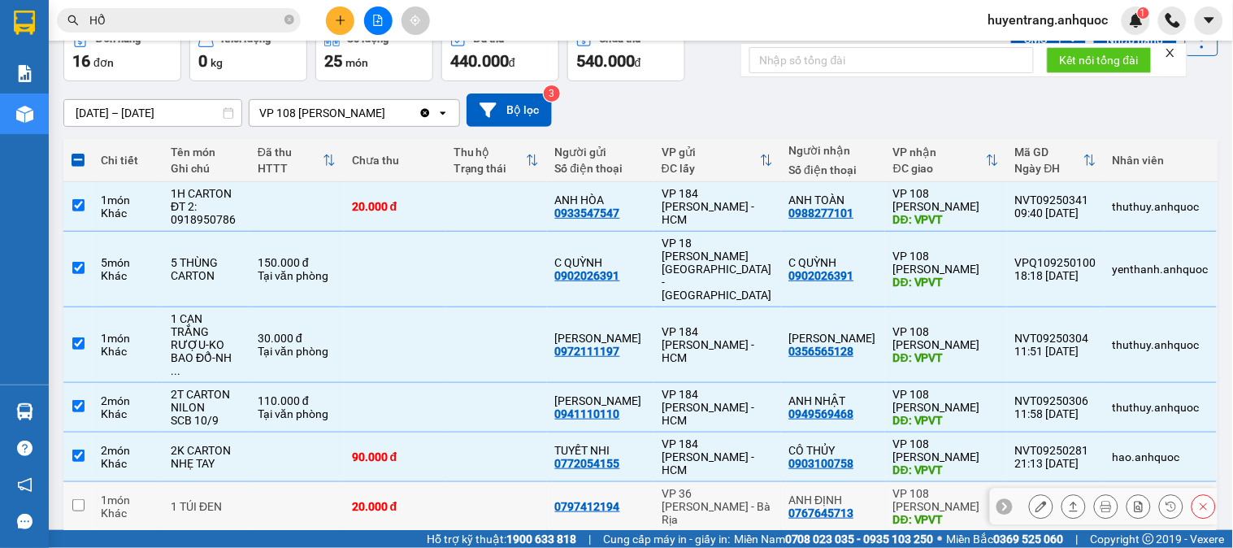
click at [730, 487] on div "VP 36 [PERSON_NAME] - Bà Rịa" at bounding box center [716, 506] width 111 height 39
checkbox input "true"
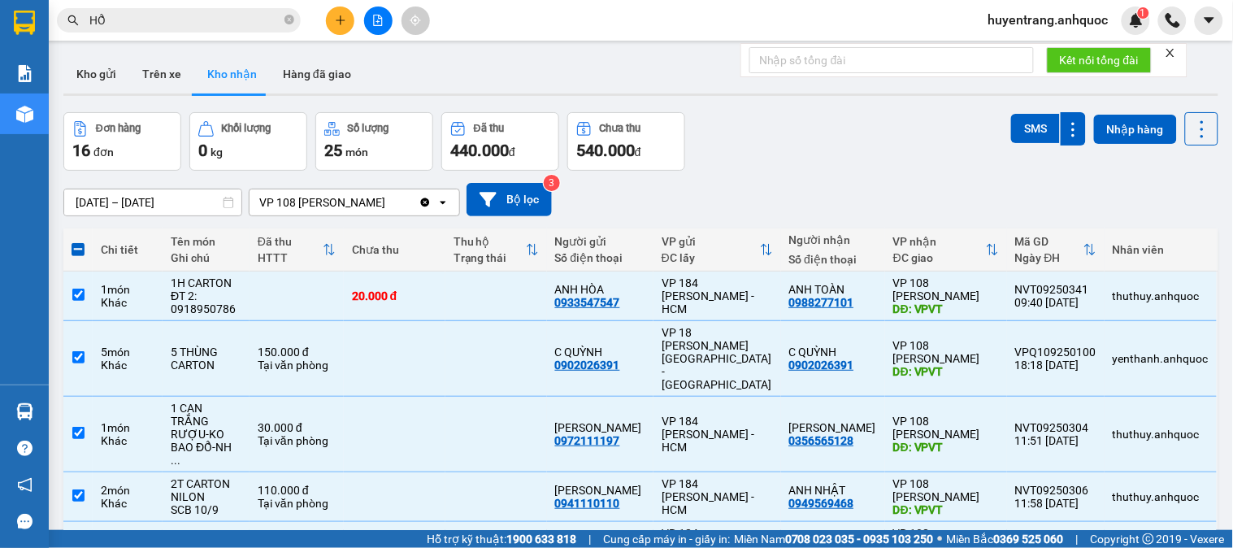
scroll to position [0, 0]
click at [160, 87] on button "Trên xe" at bounding box center [161, 74] width 65 height 39
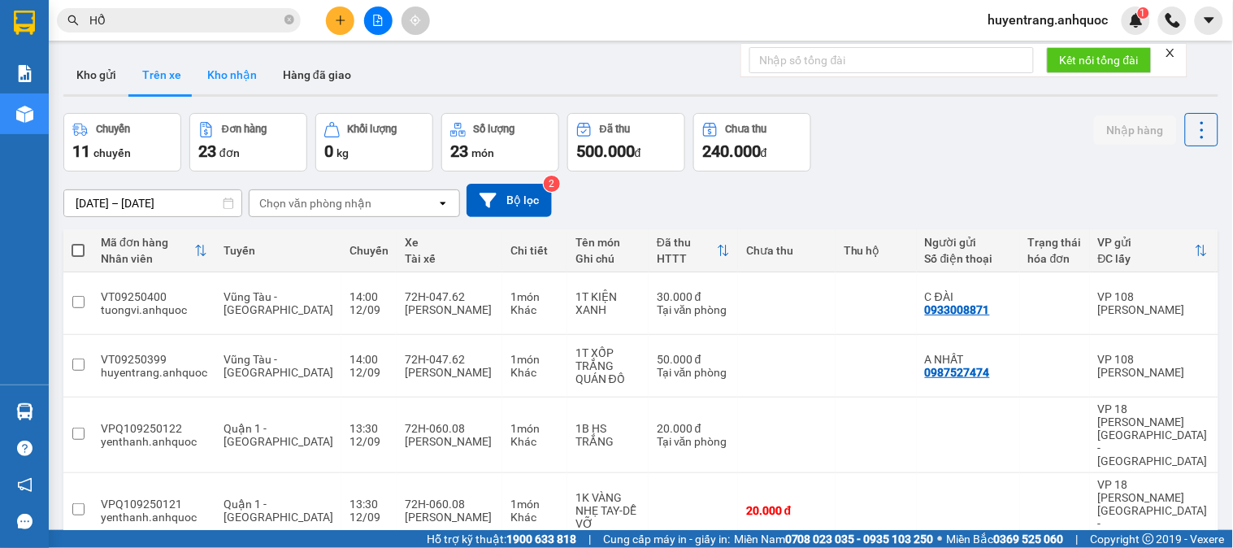
click at [237, 76] on button "Kho nhận" at bounding box center [232, 74] width 76 height 39
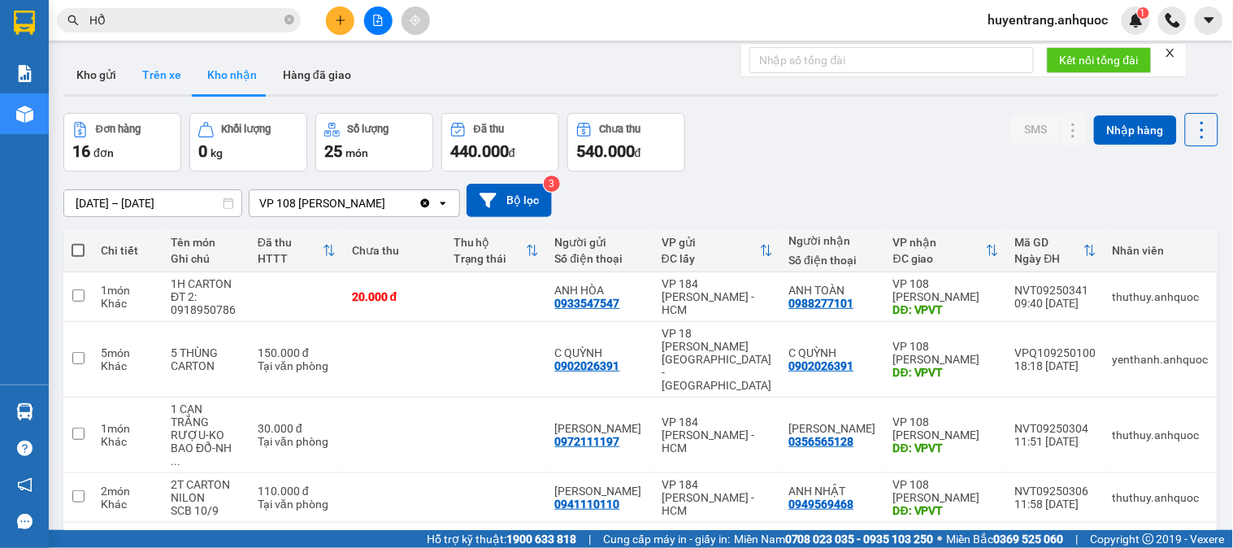
click at [172, 71] on button "Trên xe" at bounding box center [161, 74] width 65 height 39
type input "[DATE] – [DATE]"
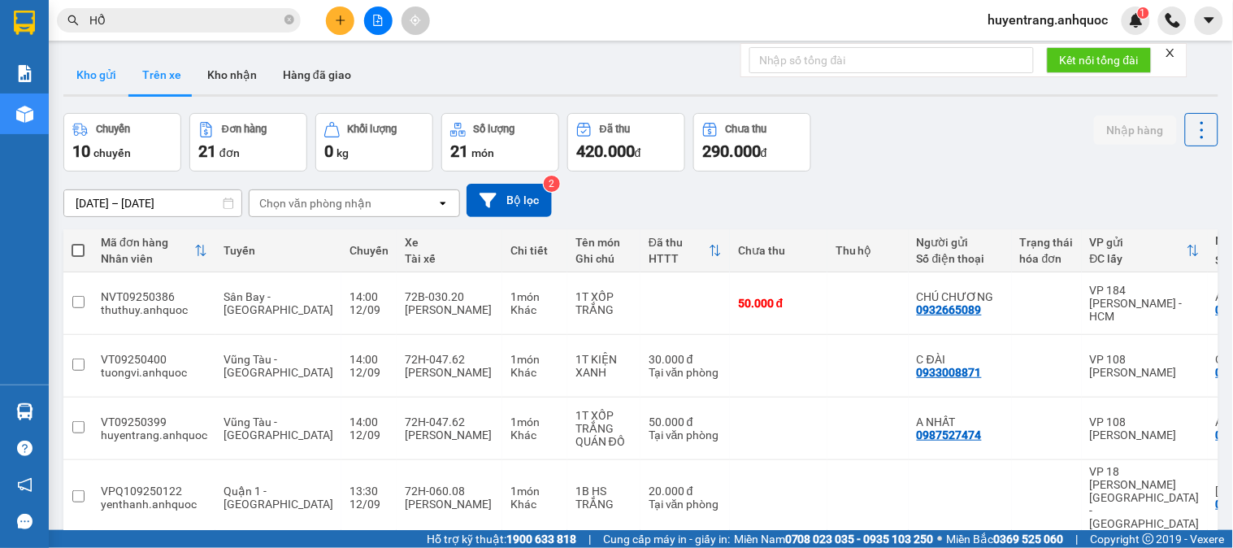
click at [111, 84] on button "Kho gửi" at bounding box center [96, 74] width 66 height 39
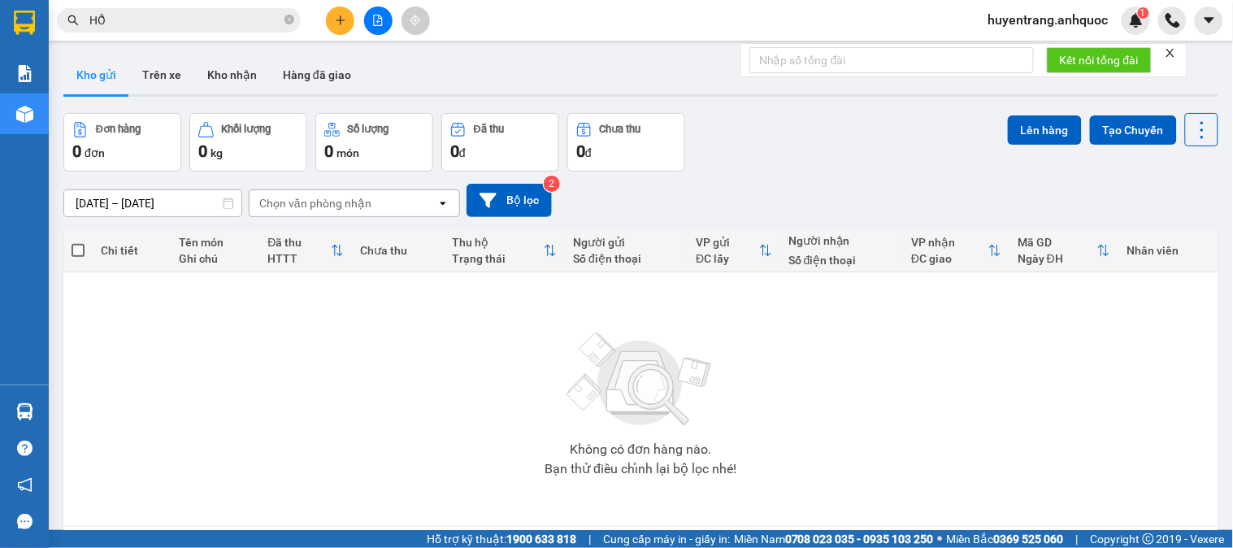
click at [1081, 15] on span "huyentrang.anhquoc" at bounding box center [1048, 20] width 146 height 20
click at [1050, 55] on span "Đăng xuất" at bounding box center [1055, 50] width 112 height 18
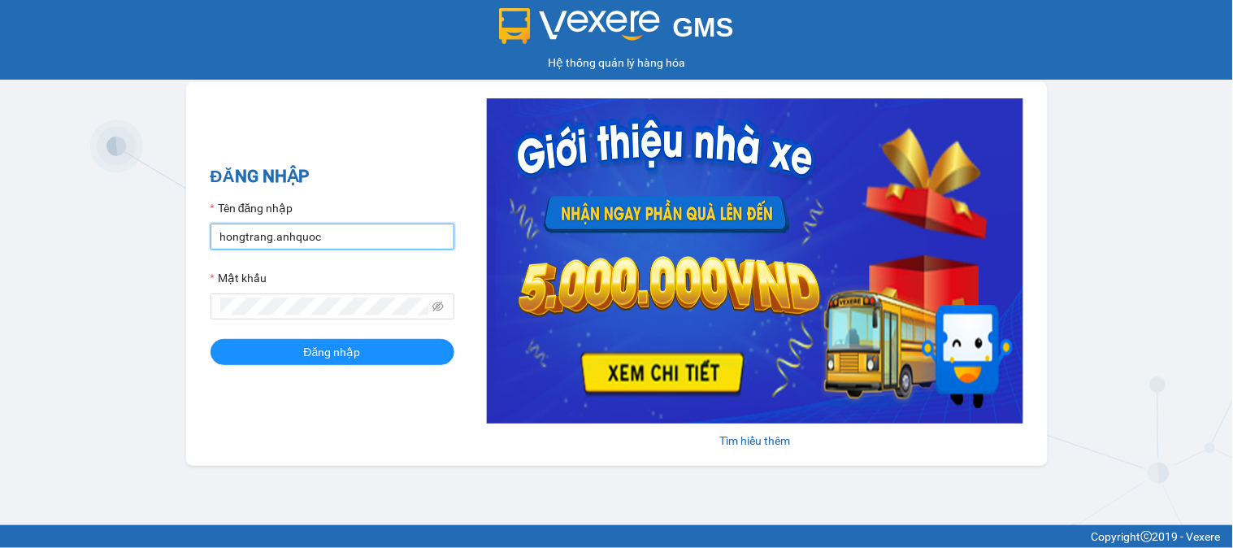
click at [340, 231] on input "hongtrang.anhquoc" at bounding box center [332, 236] width 244 height 26
click at [341, 231] on input "hongtrang.anhquoc" at bounding box center [332, 236] width 244 height 26
click at [341, 232] on input "hongtrang.anhquoc" at bounding box center [332, 236] width 244 height 26
type input "baochau.anhquoc"
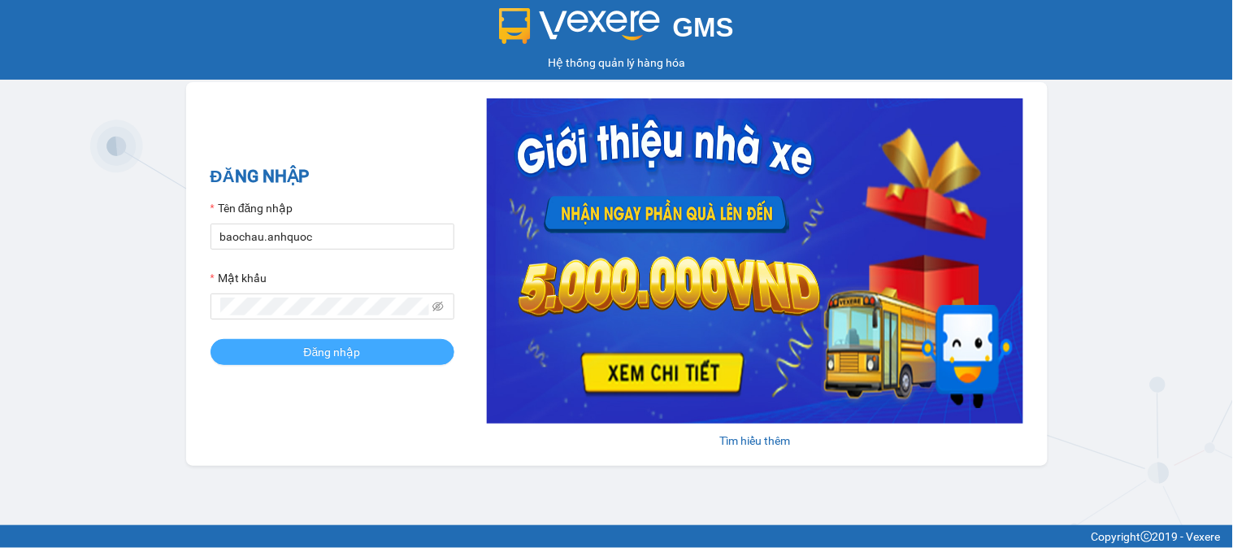
click at [362, 360] on button "Đăng nhập" at bounding box center [332, 352] width 244 height 26
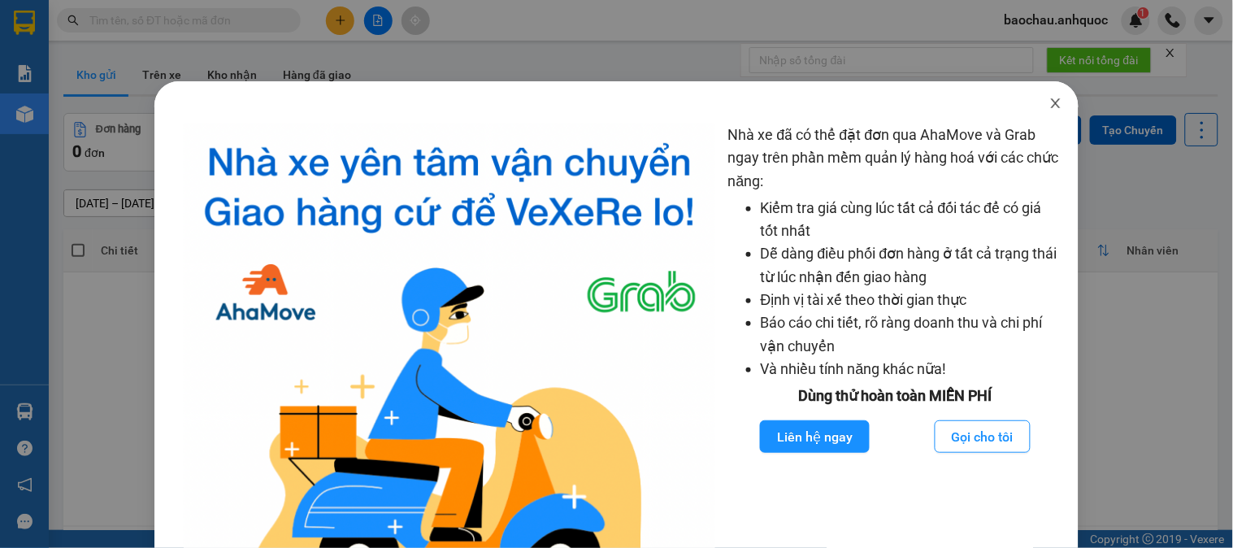
click at [1049, 100] on icon "close" at bounding box center [1055, 103] width 13 height 13
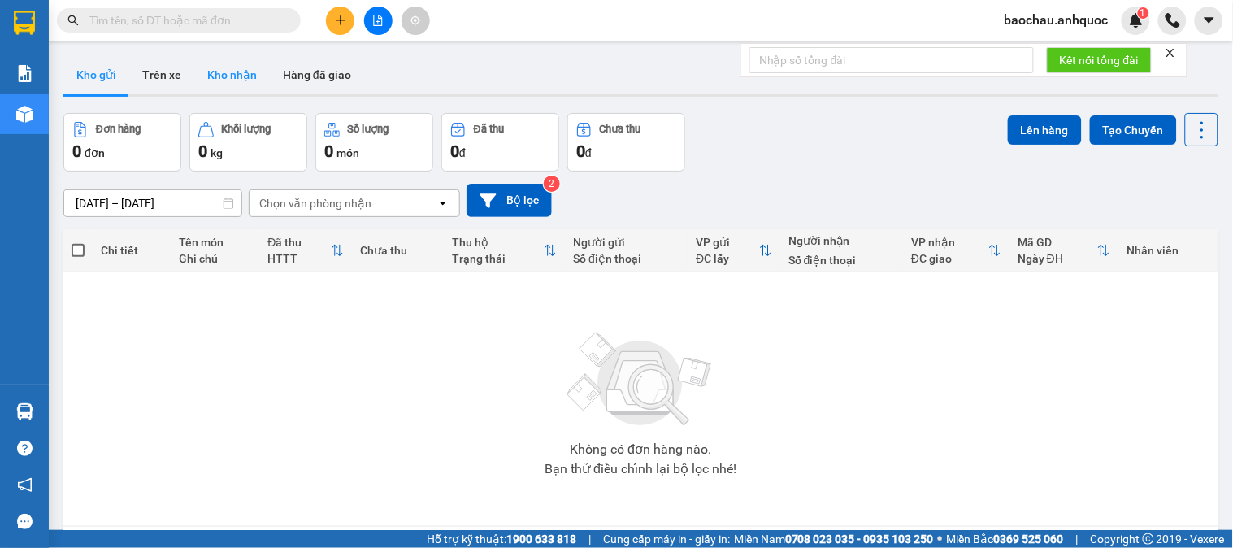
click at [229, 84] on button "Kho nhận" at bounding box center [232, 74] width 76 height 39
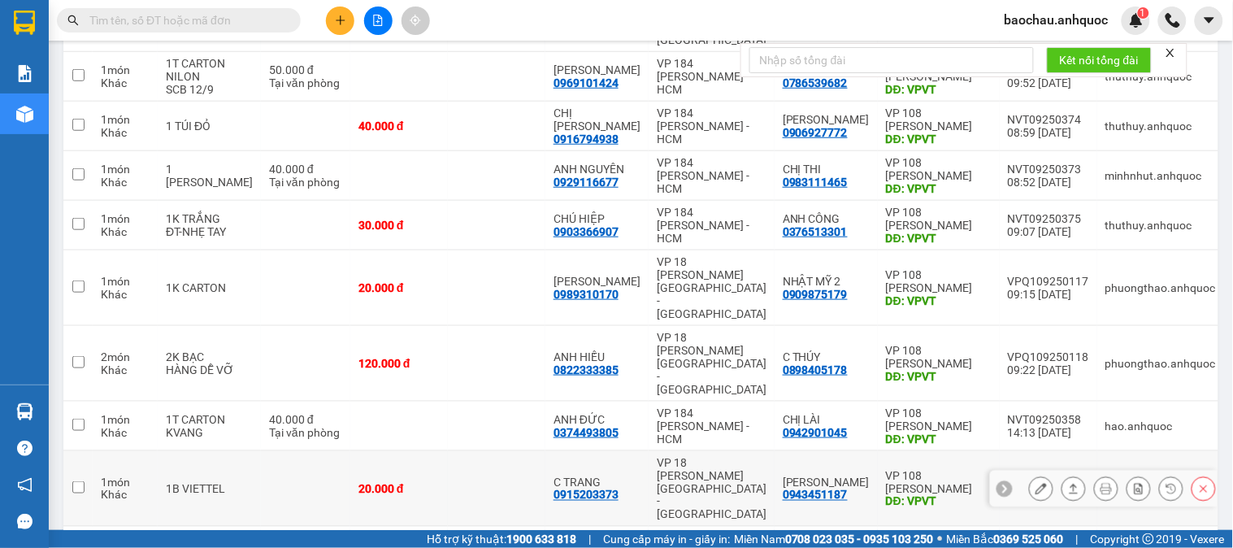
scroll to position [306, 0]
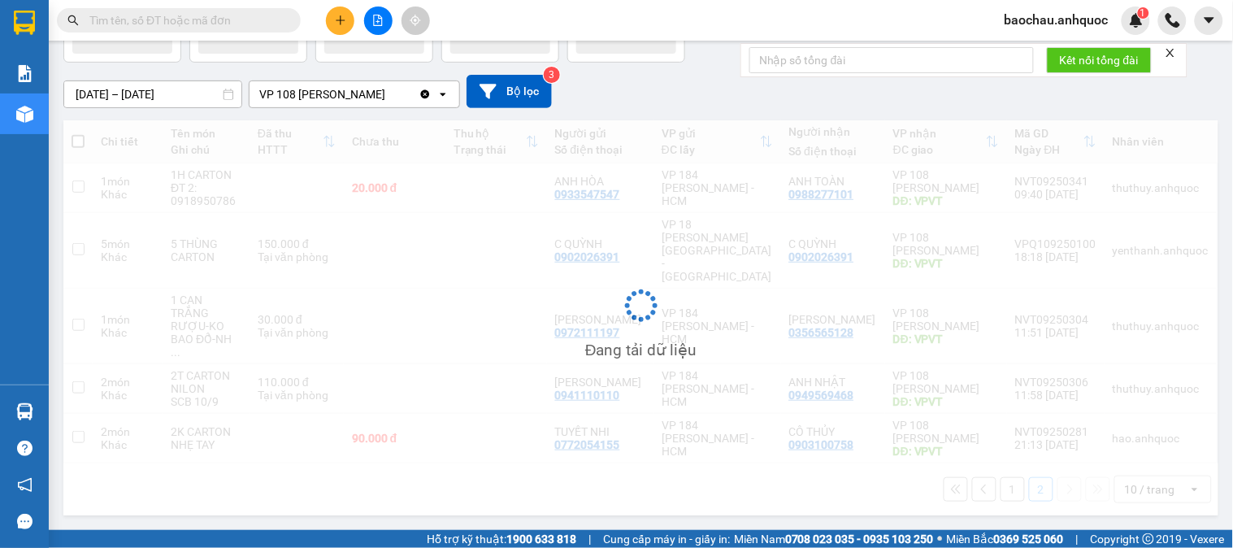
scroll to position [75, 0]
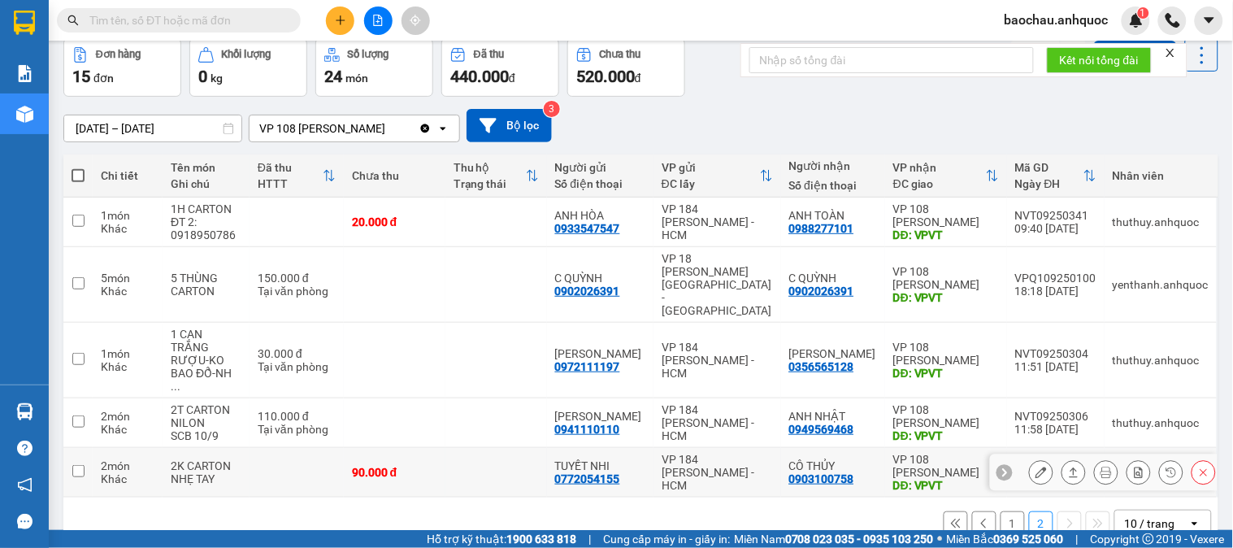
click at [1029, 511] on button "2" at bounding box center [1041, 523] width 24 height 24
click at [1006, 511] on button "1" at bounding box center [1012, 523] width 24 height 24
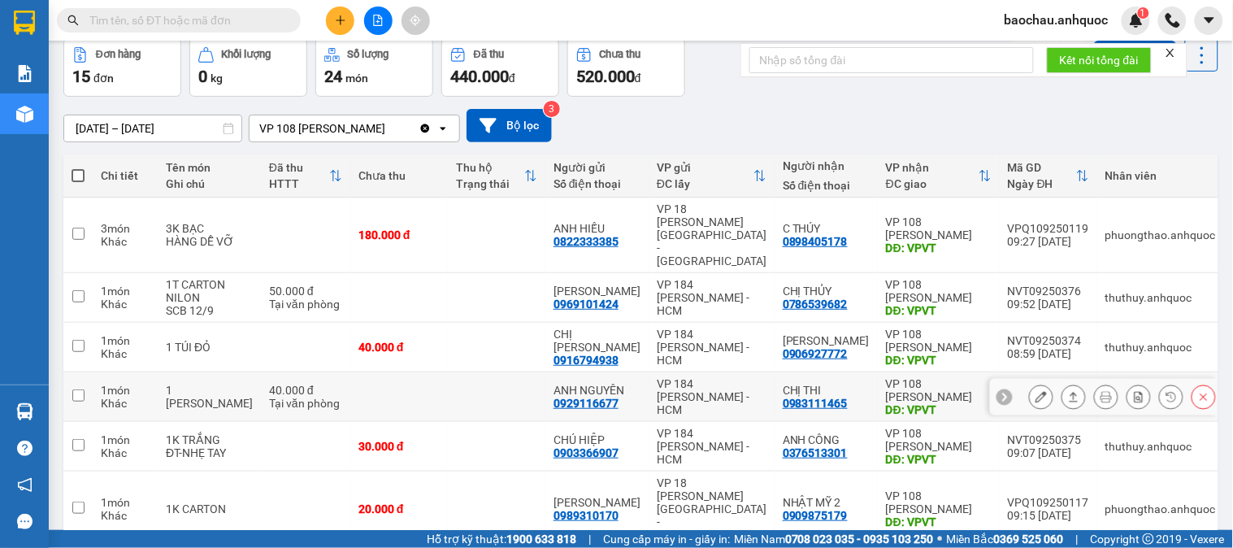
scroll to position [306, 0]
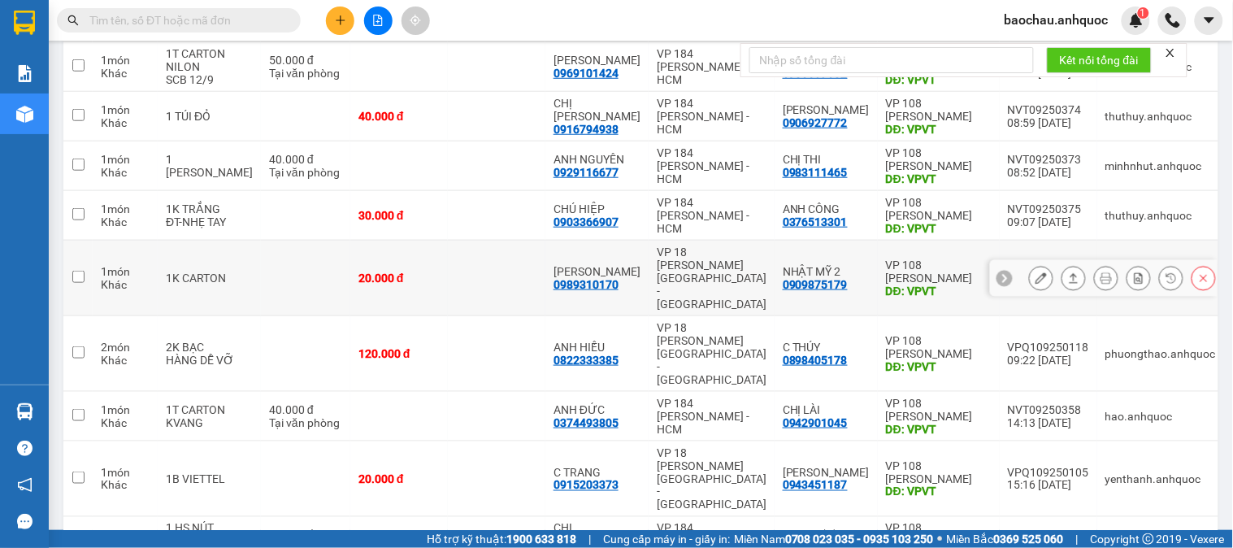
click at [1035, 272] on icon at bounding box center [1040, 277] width 11 height 11
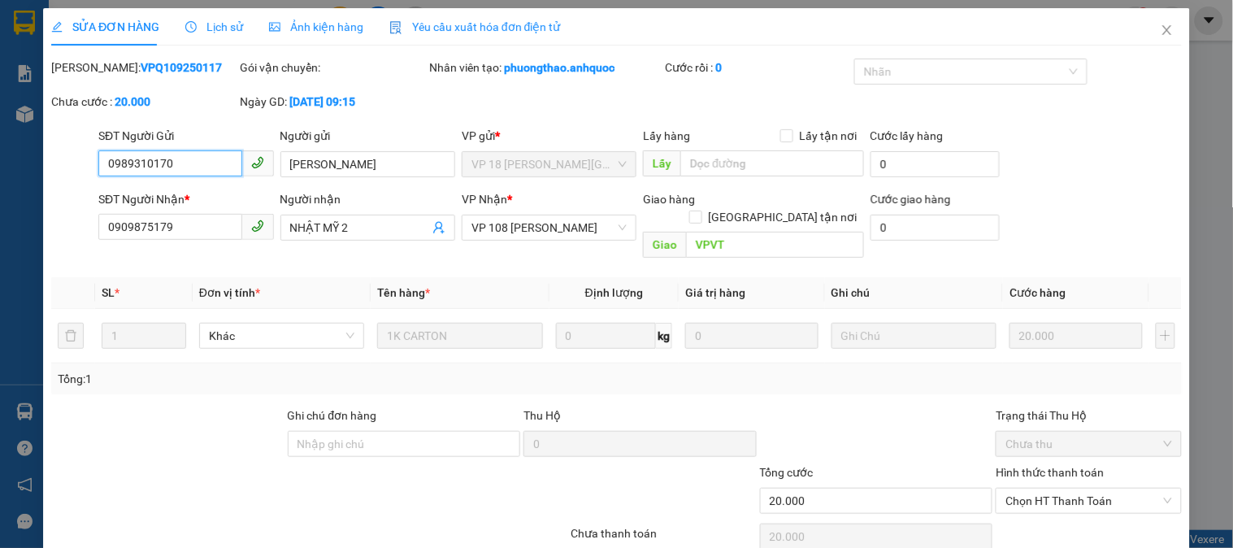
type input "0989310170"
type input "[PERSON_NAME]"
type input "0909875179"
type input "NHẬT MỸ 2"
type input "VPVT"
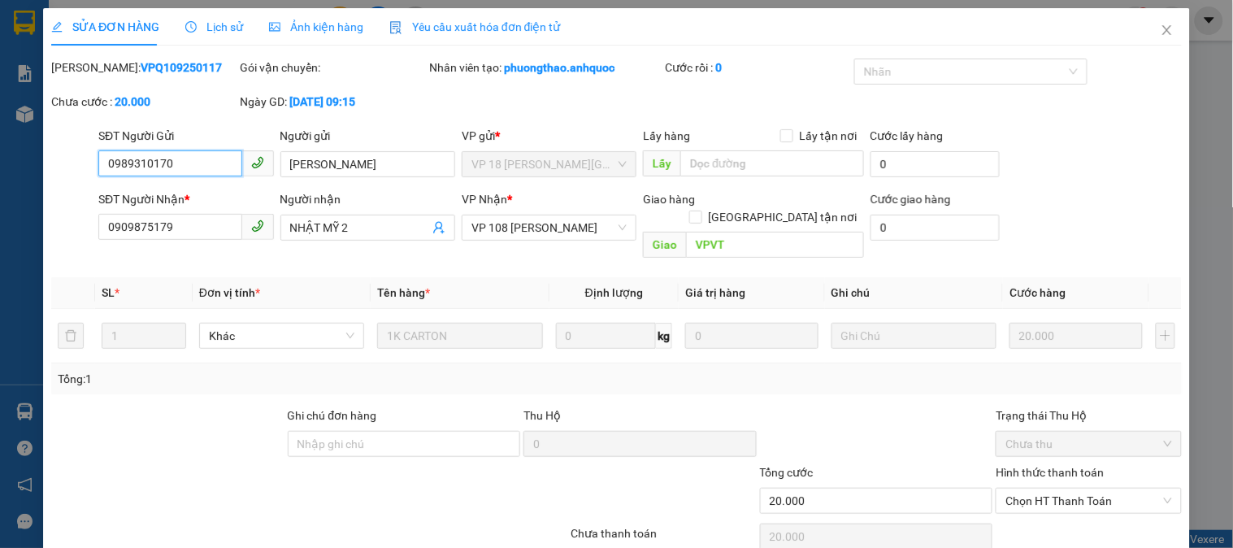
type input "20.000"
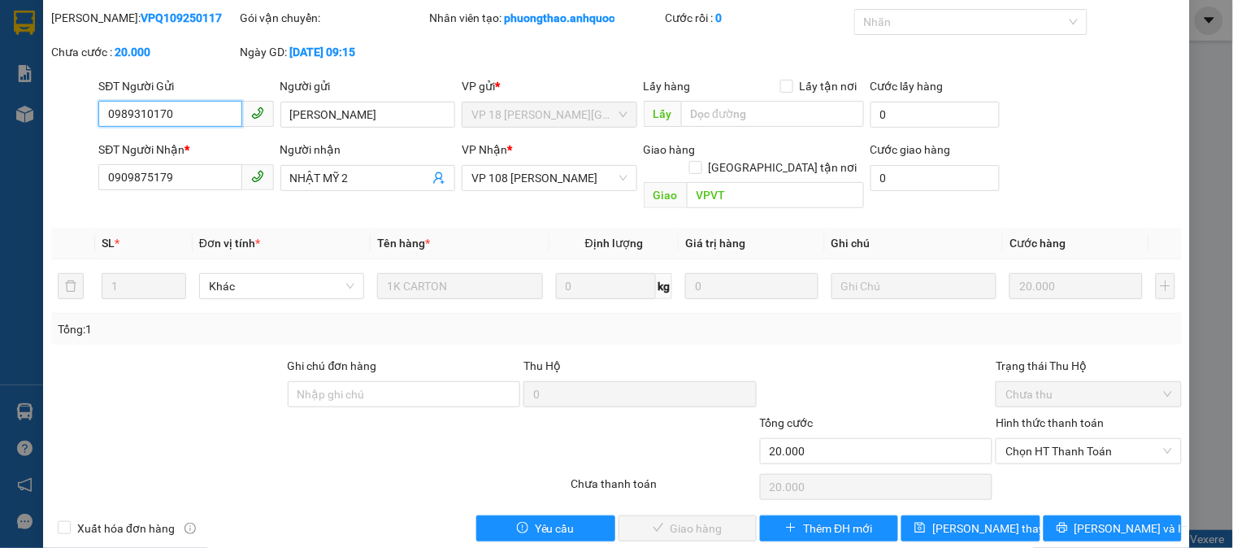
scroll to position [57, 0]
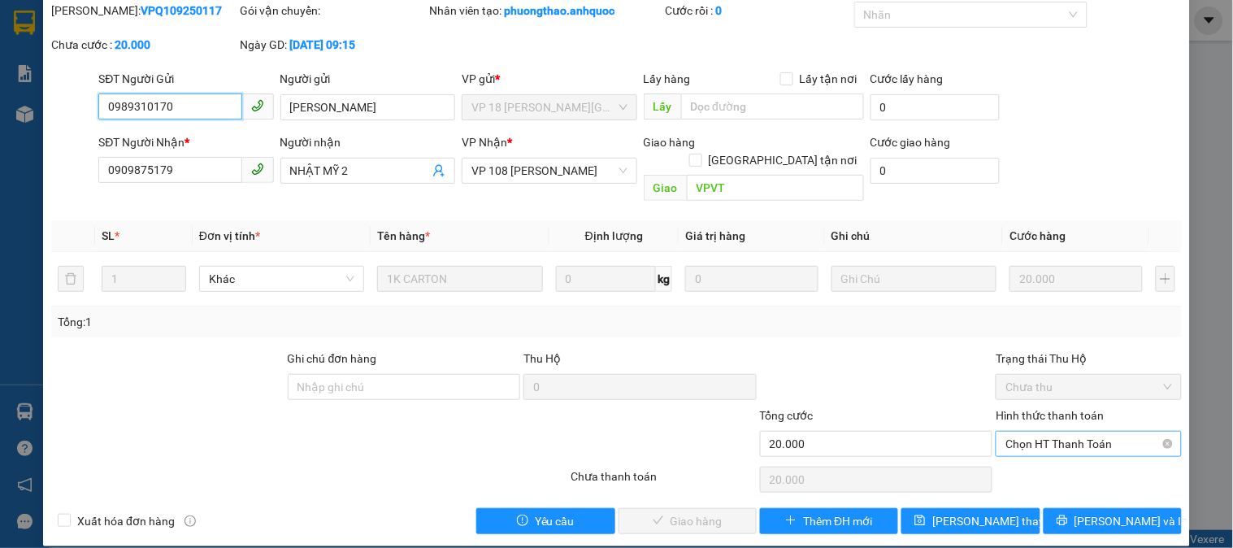
click at [1044, 435] on span "Chọn HT Thanh Toán" at bounding box center [1088, 443] width 166 height 24
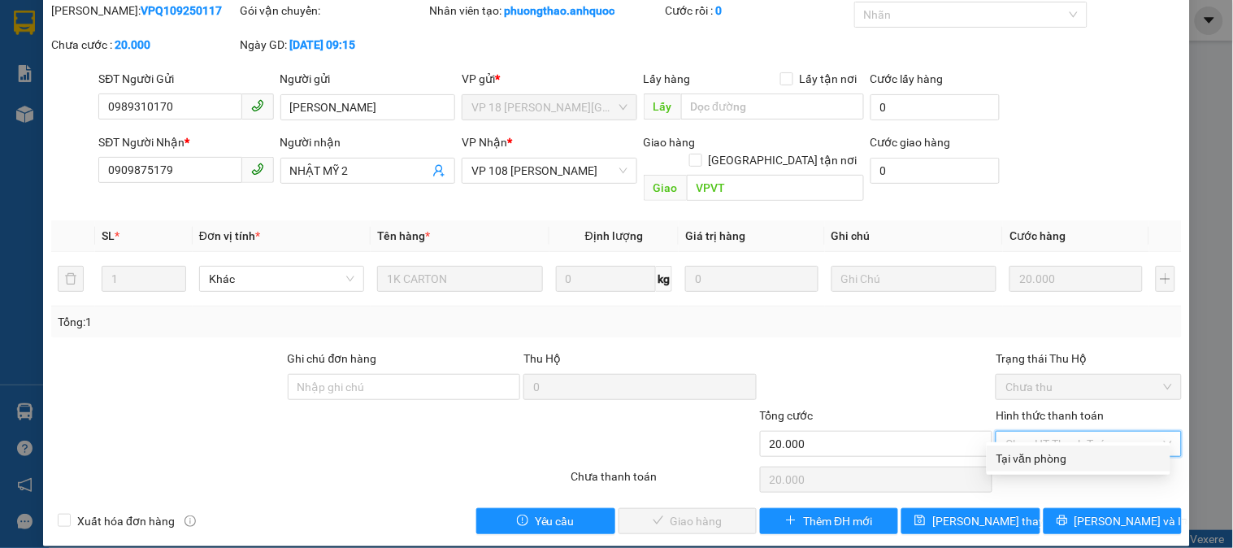
click at [1056, 458] on div "Tại văn phòng" at bounding box center [1078, 458] width 164 height 18
type input "0"
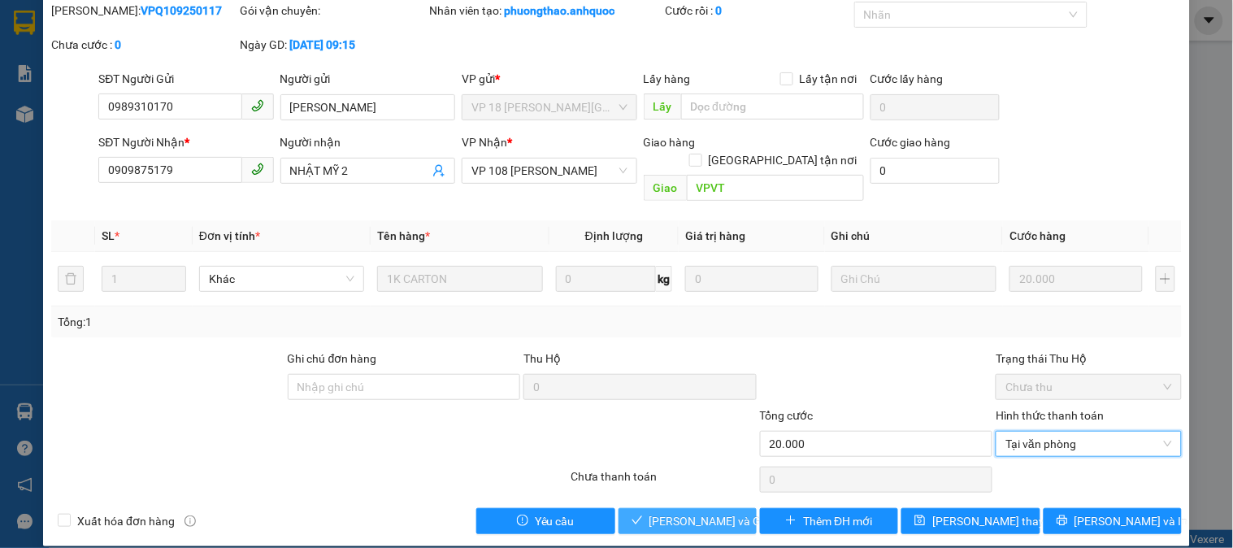
click at [687, 512] on span "Lưu và Giao hàng" at bounding box center [727, 521] width 156 height 18
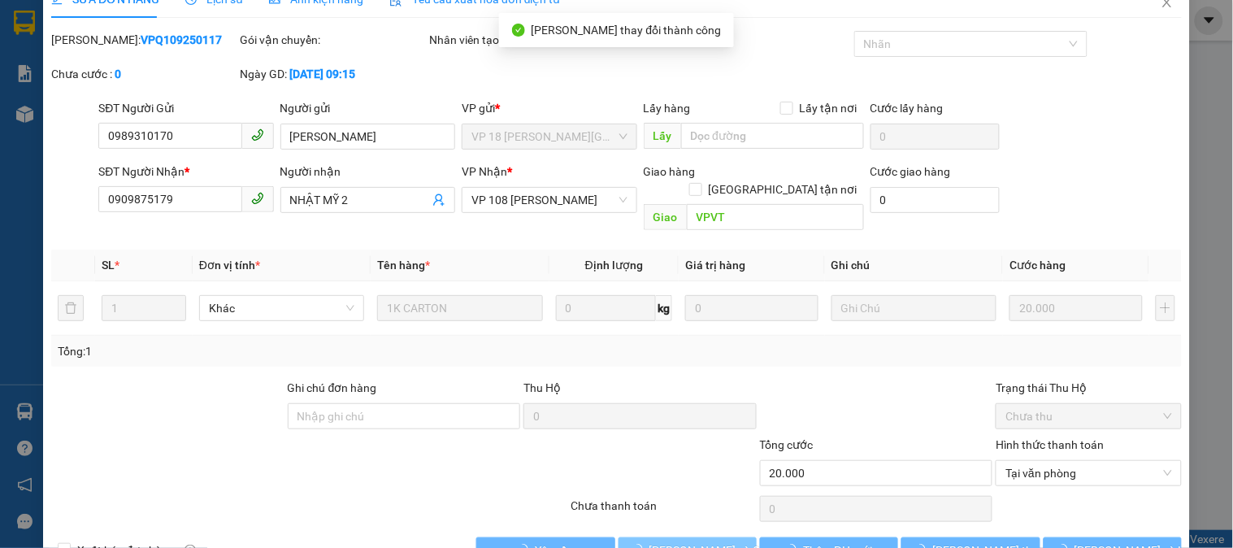
scroll to position [0, 0]
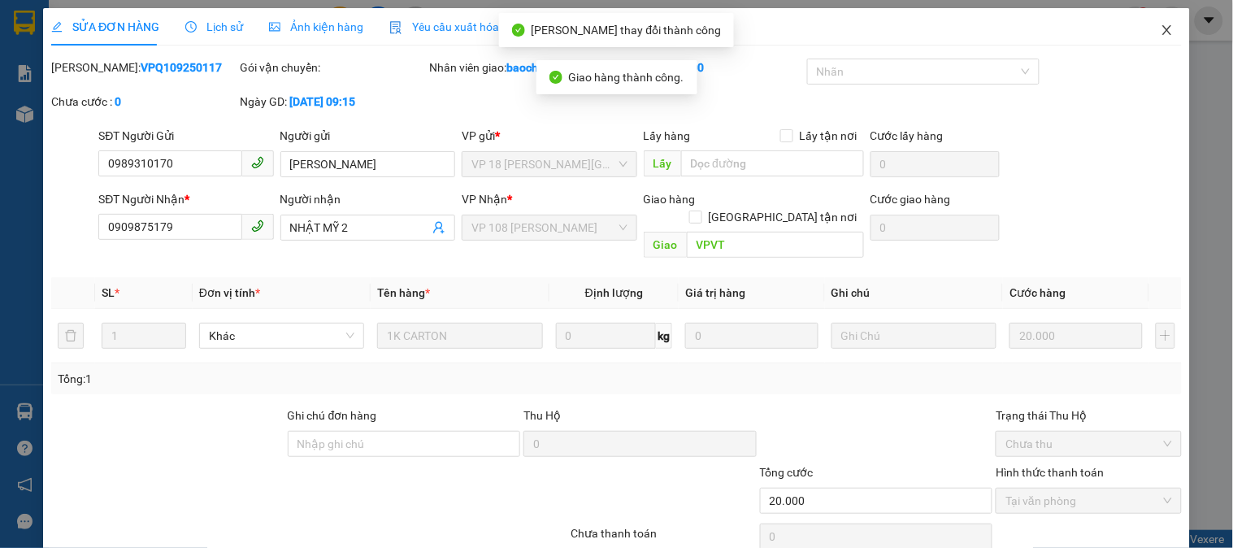
click at [1160, 36] on icon "close" at bounding box center [1166, 30] width 13 height 13
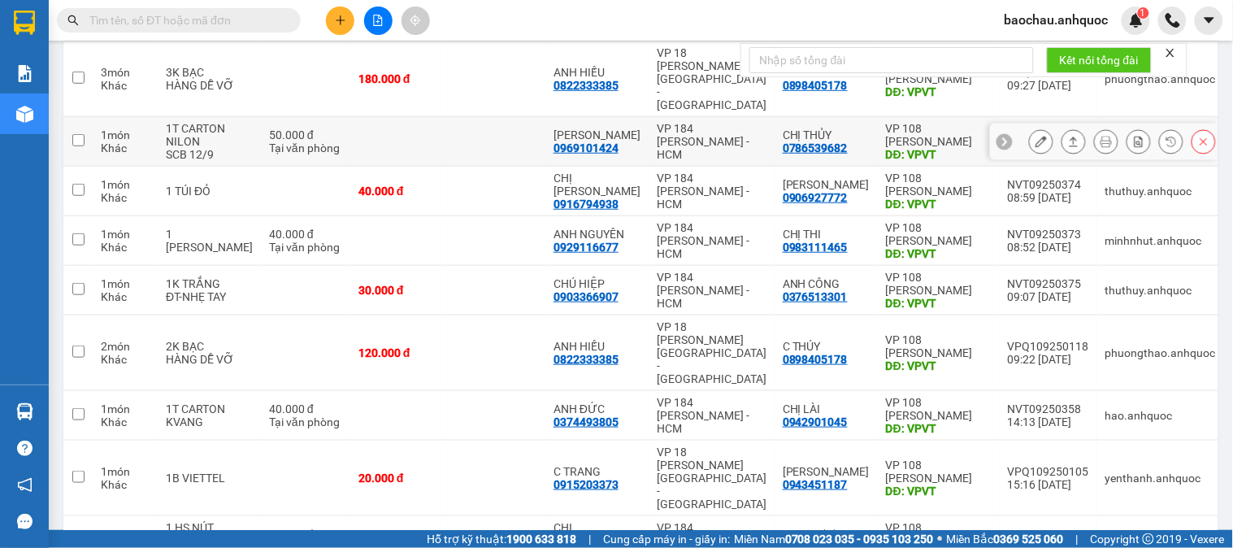
scroll to position [125, 0]
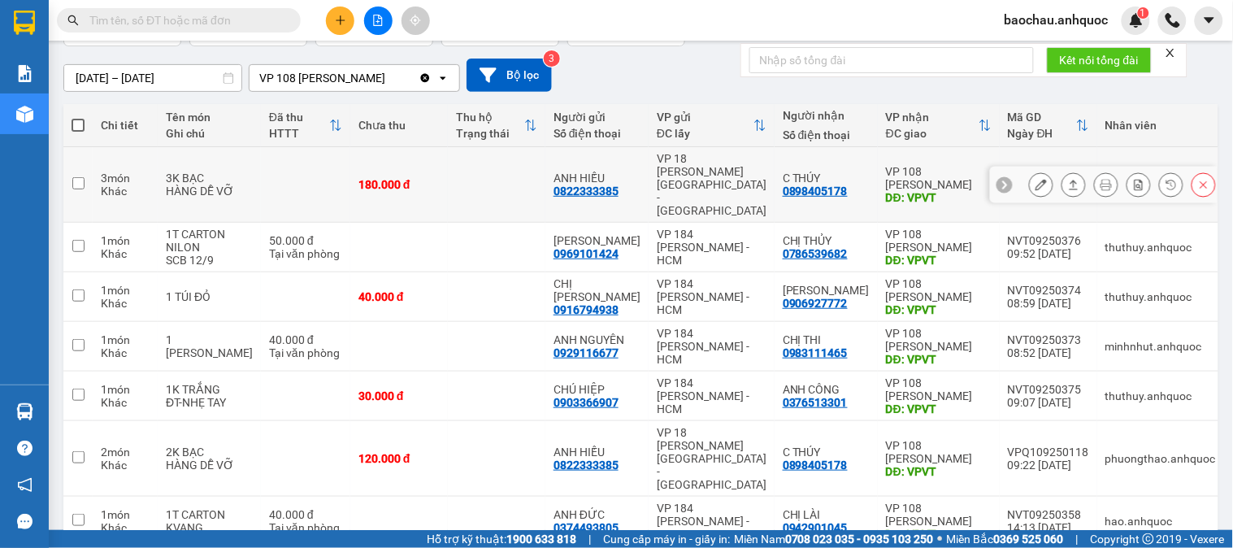
click at [518, 163] on td at bounding box center [497, 185] width 98 height 76
checkbox input "true"
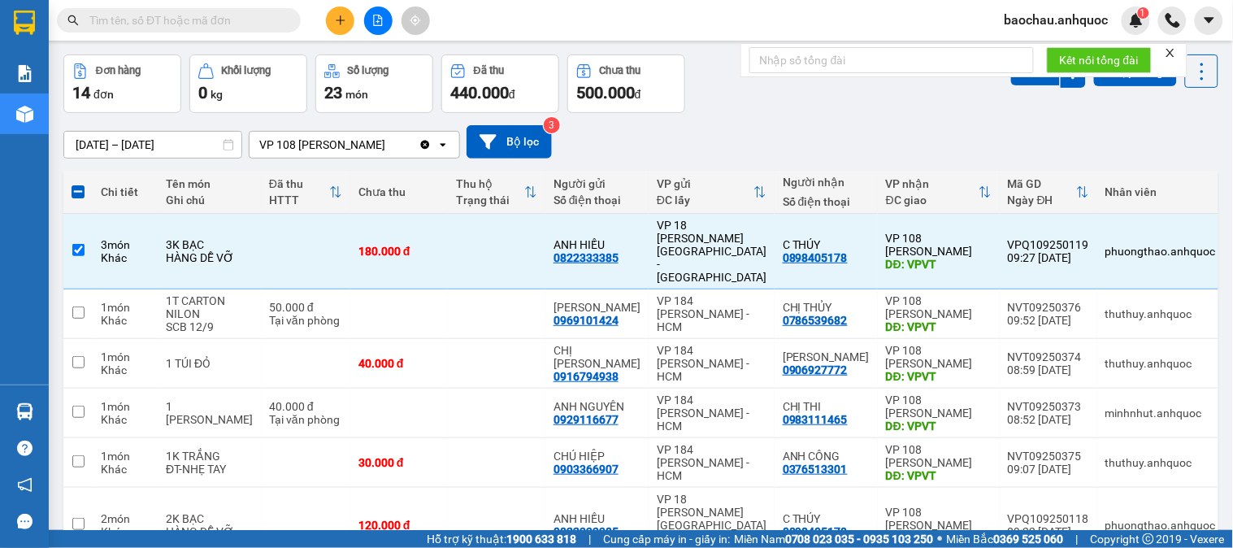
scroll to position [90, 0]
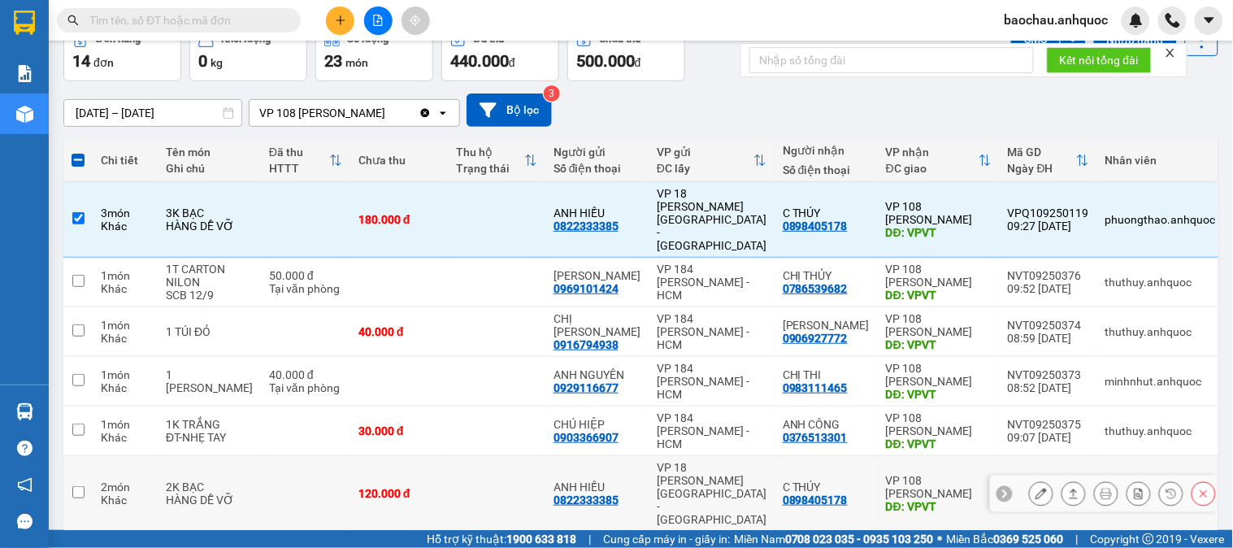
click at [520, 456] on td at bounding box center [497, 494] width 98 height 76
checkbox input "true"
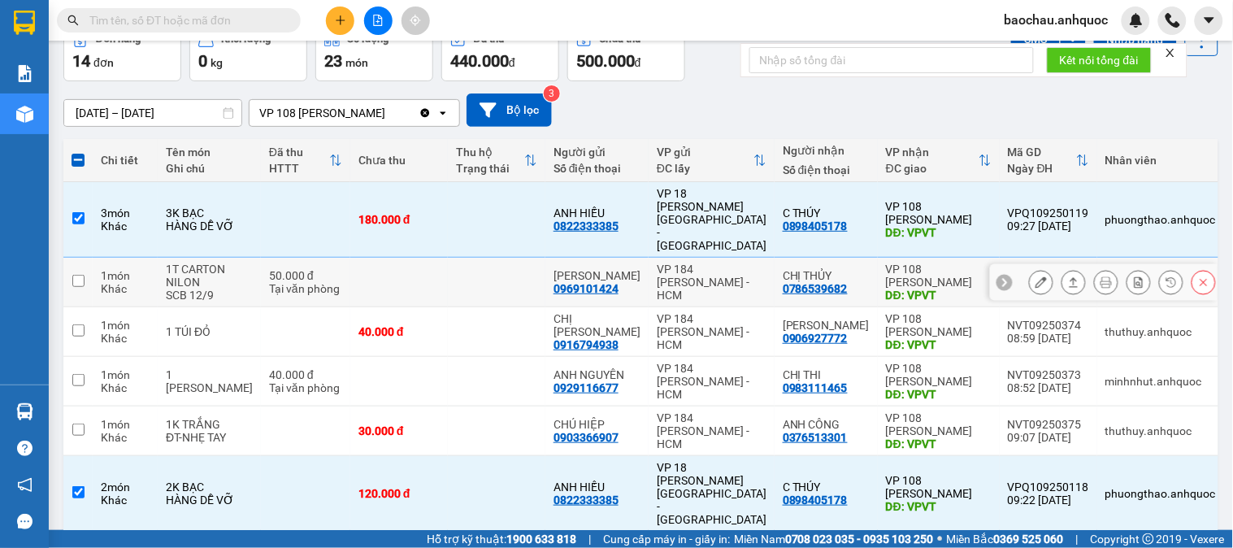
click at [515, 260] on td at bounding box center [497, 283] width 98 height 50
checkbox input "true"
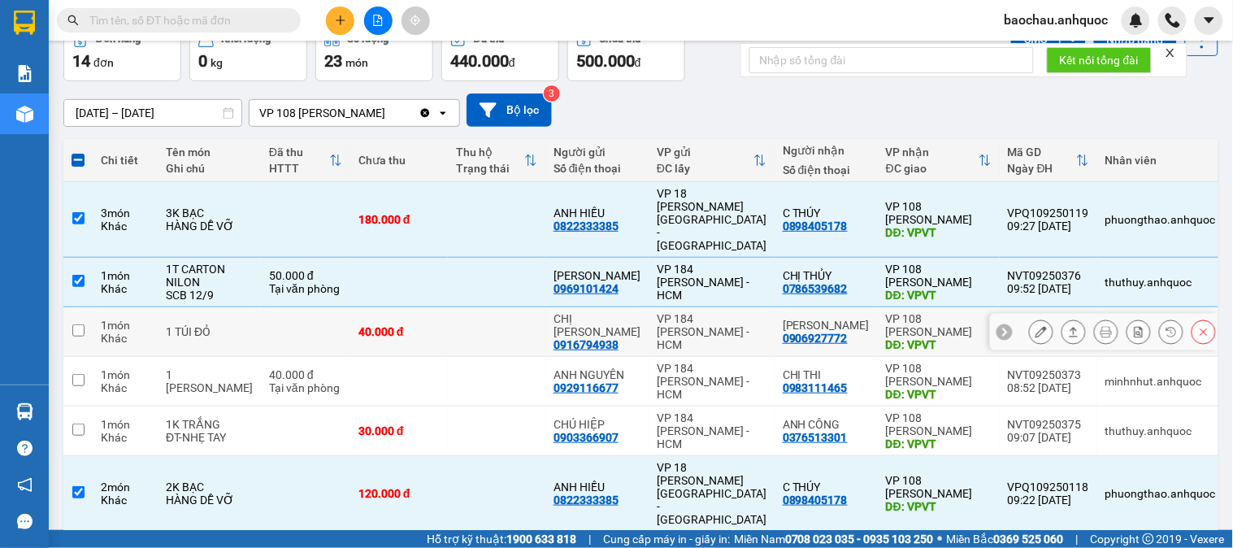
click at [527, 310] on td at bounding box center [497, 332] width 98 height 50
checkbox input "true"
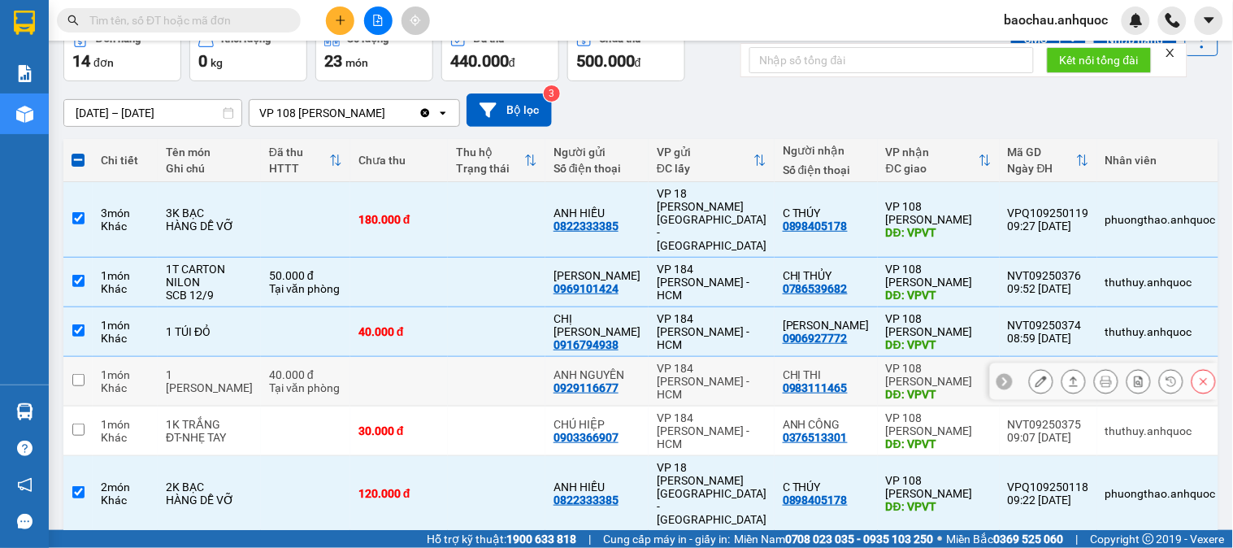
click at [515, 361] on td at bounding box center [497, 382] width 98 height 50
checkbox input "true"
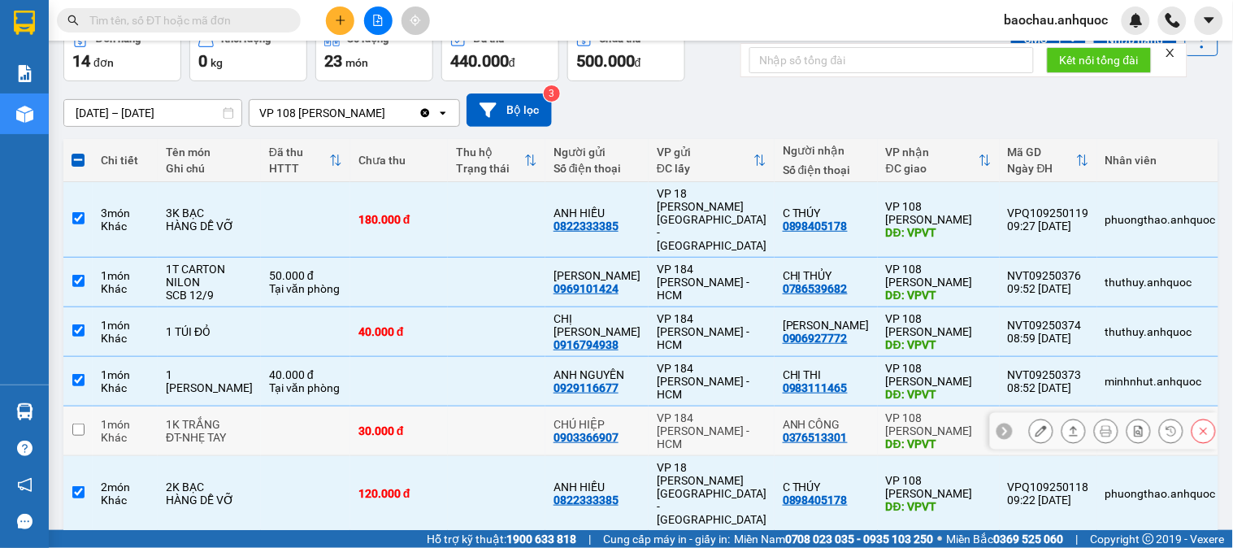
click at [527, 407] on td at bounding box center [497, 431] width 98 height 50
checkbox input "true"
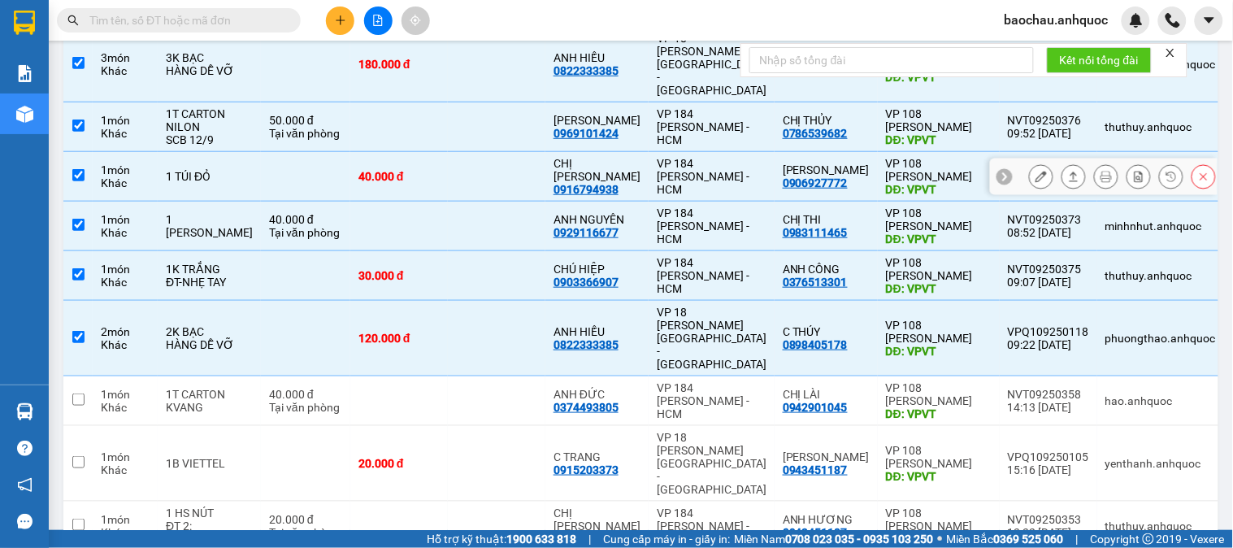
scroll to position [271, 0]
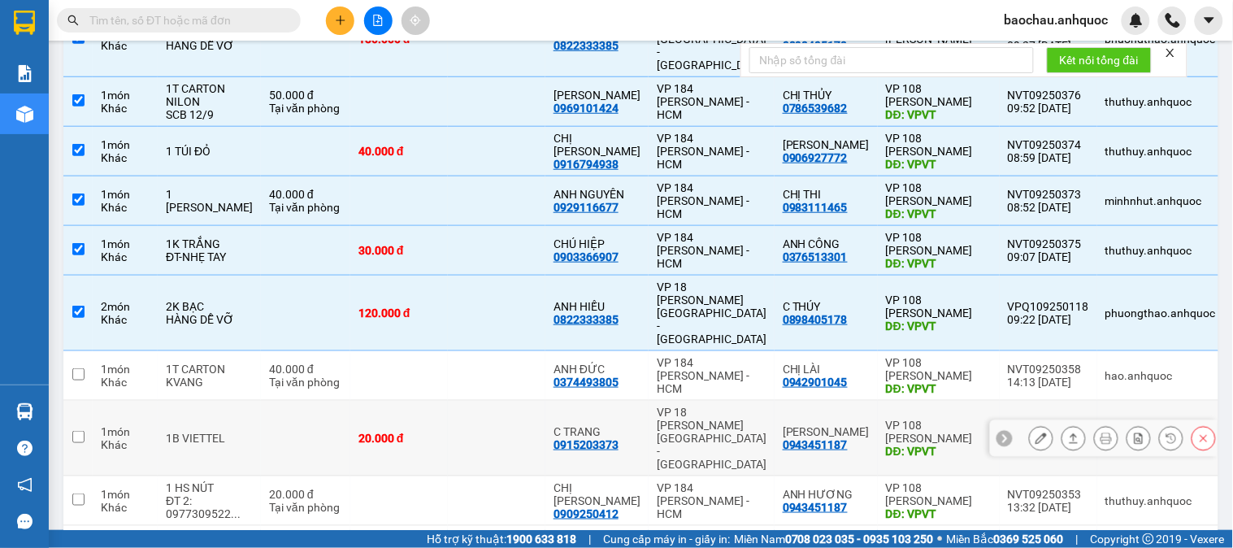
click at [500, 401] on td at bounding box center [497, 439] width 98 height 76
checkbox input "true"
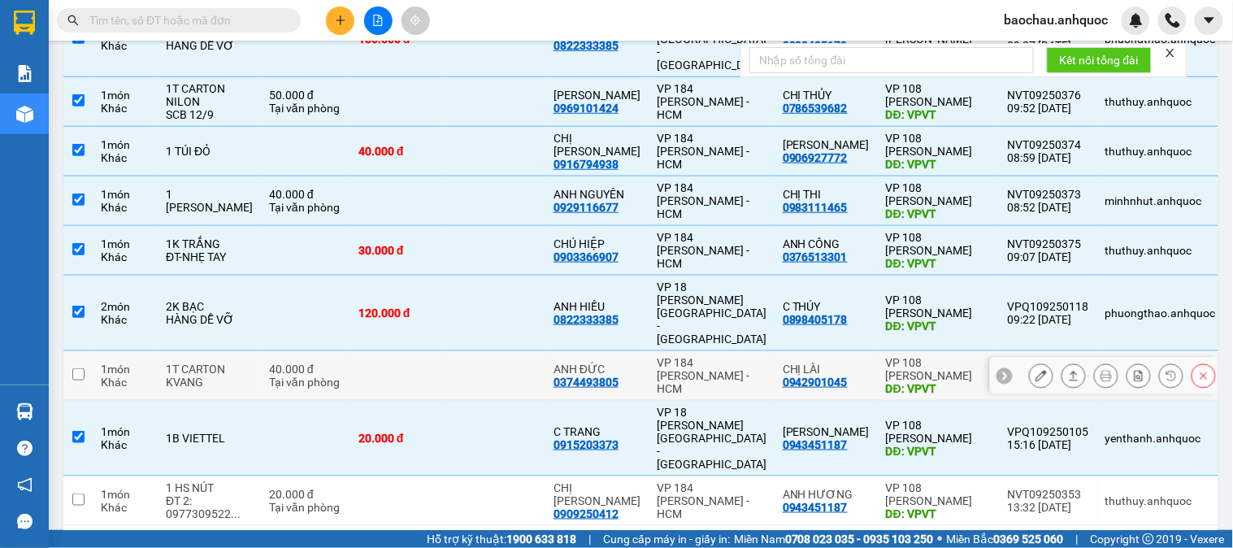
click at [525, 351] on td at bounding box center [497, 376] width 98 height 50
checkbox input "true"
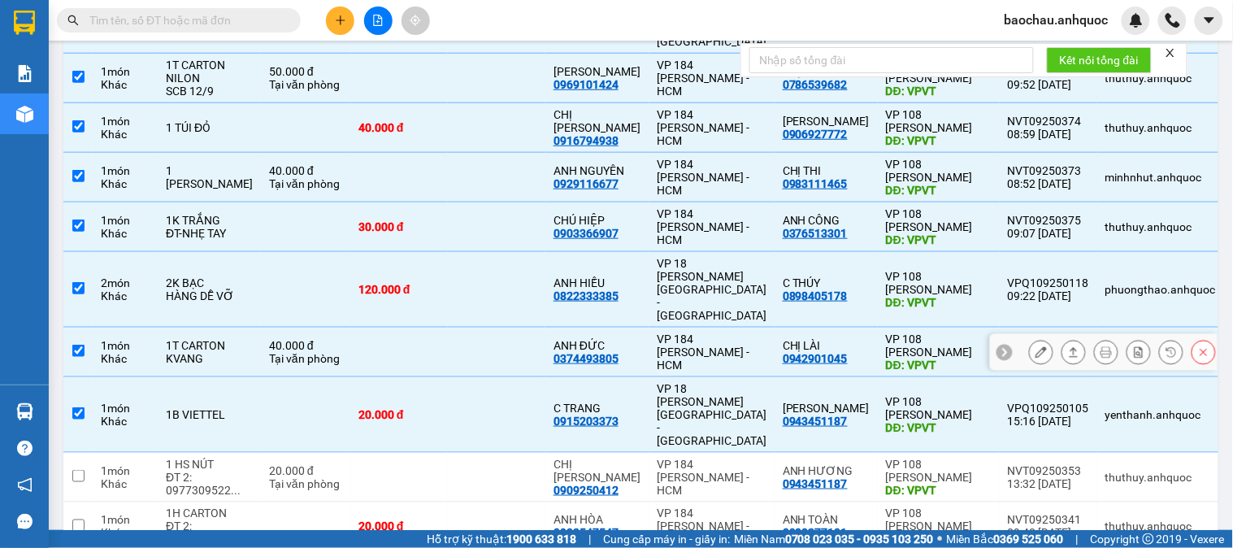
scroll to position [306, 0]
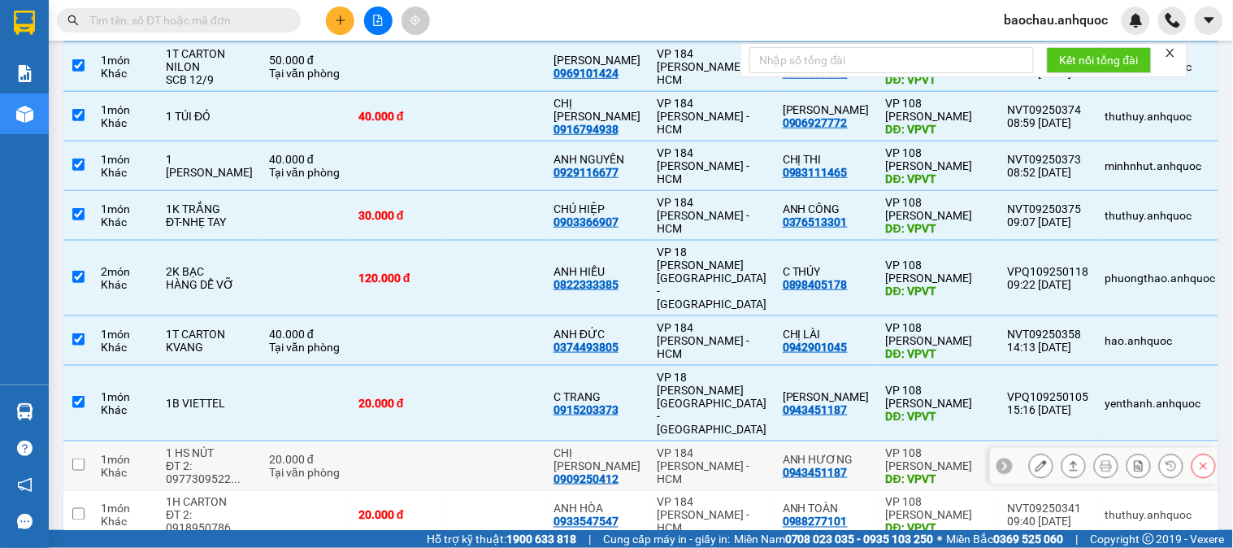
click at [535, 441] on td at bounding box center [497, 466] width 98 height 50
checkbox input "true"
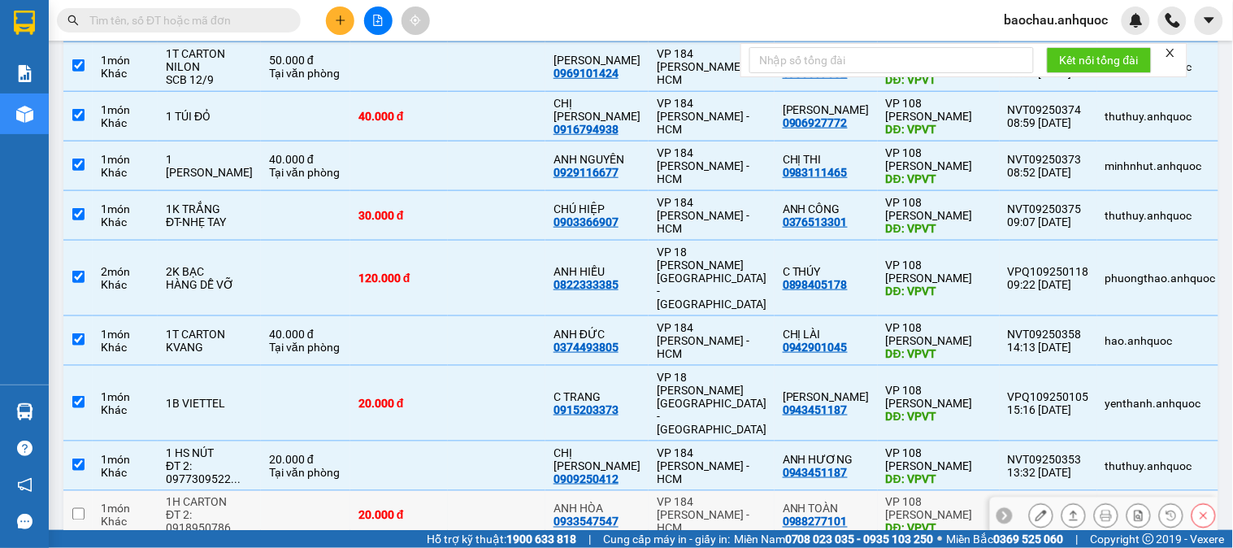
click at [505, 491] on td at bounding box center [497, 516] width 98 height 50
checkbox input "true"
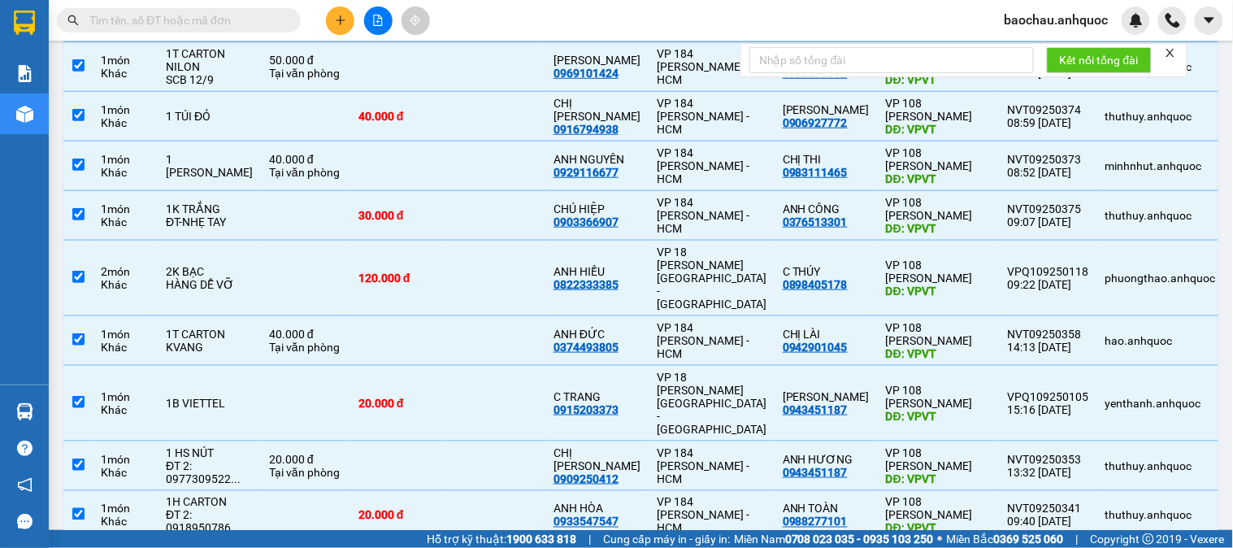
checkbox input "false"
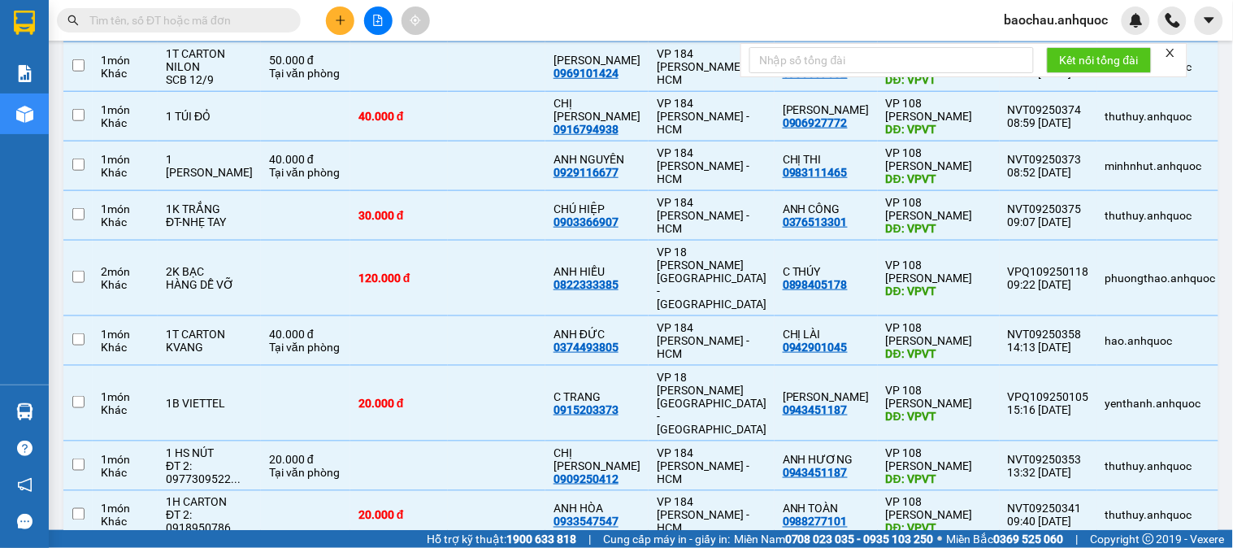
checkbox input "false"
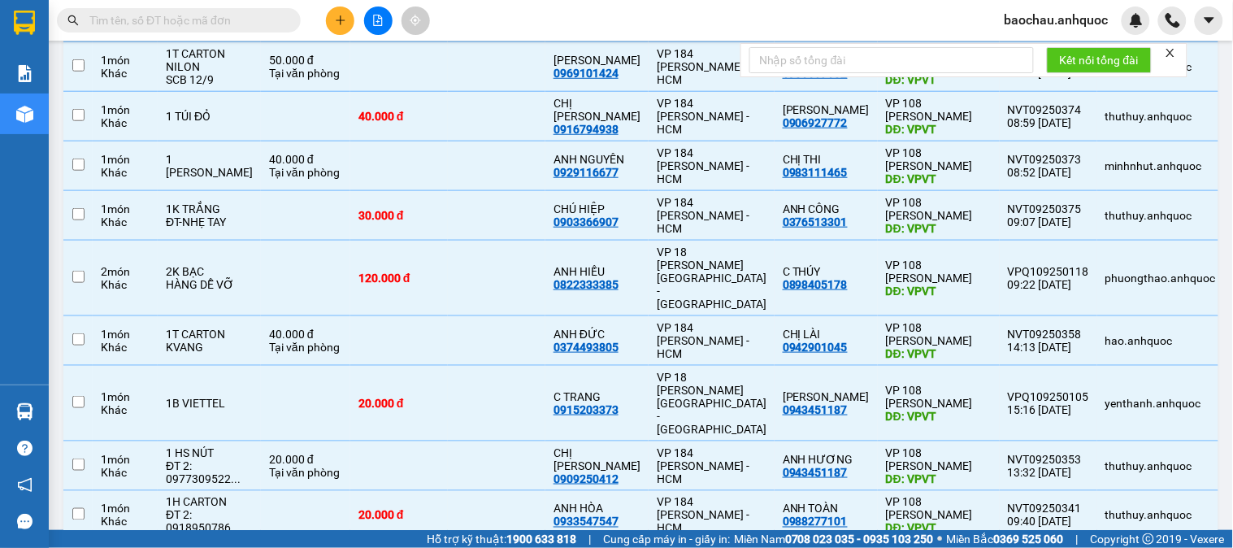
checkbox input "false"
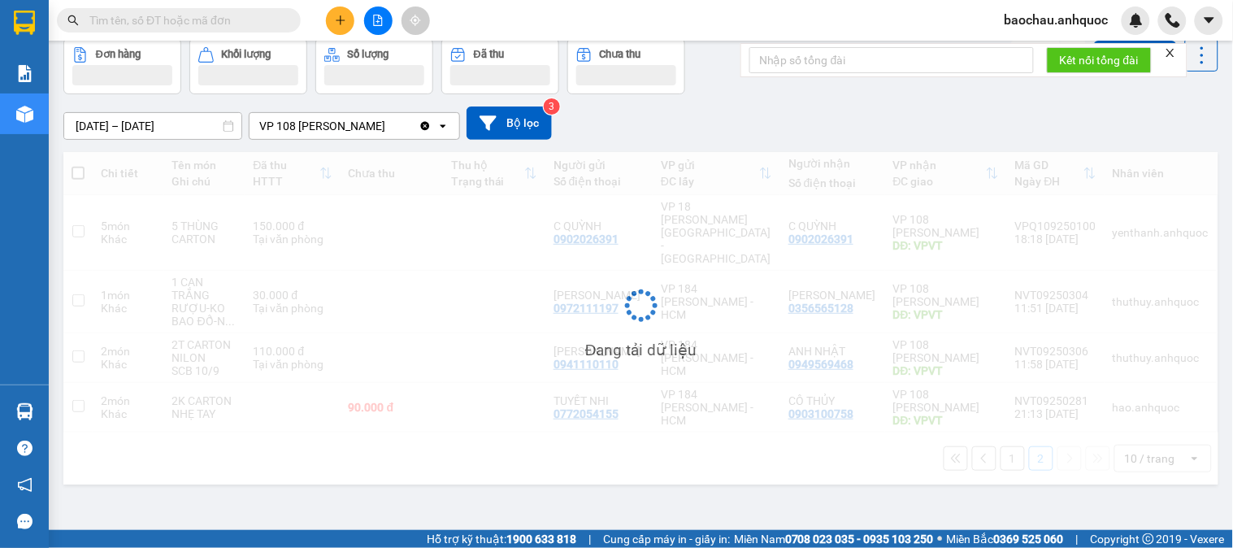
scroll to position [75, 0]
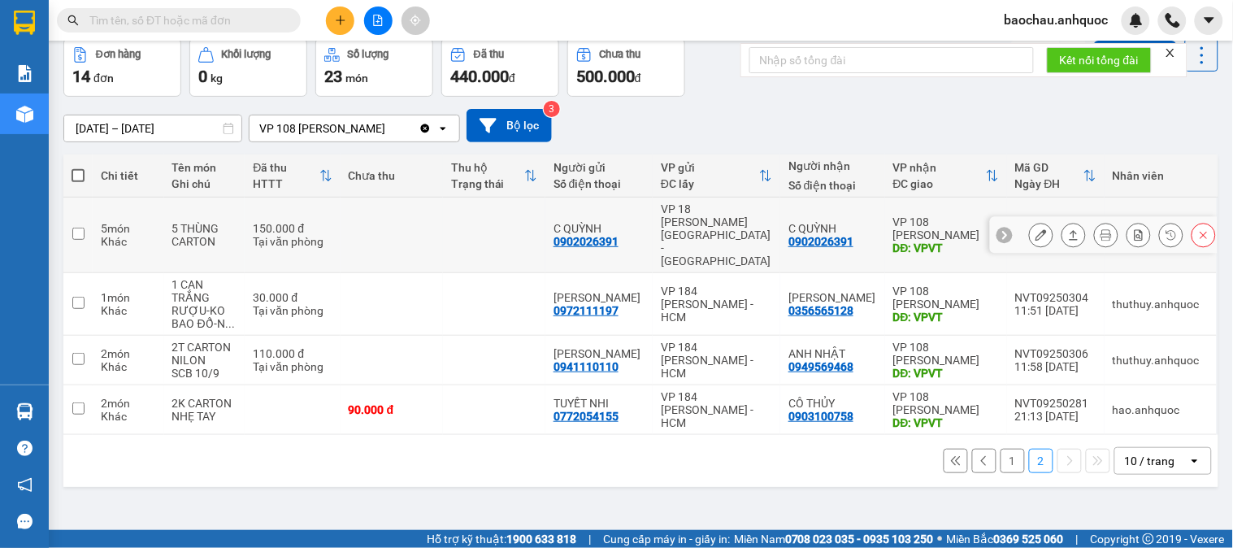
click at [525, 198] on td at bounding box center [494, 235] width 102 height 76
checkbox input "true"
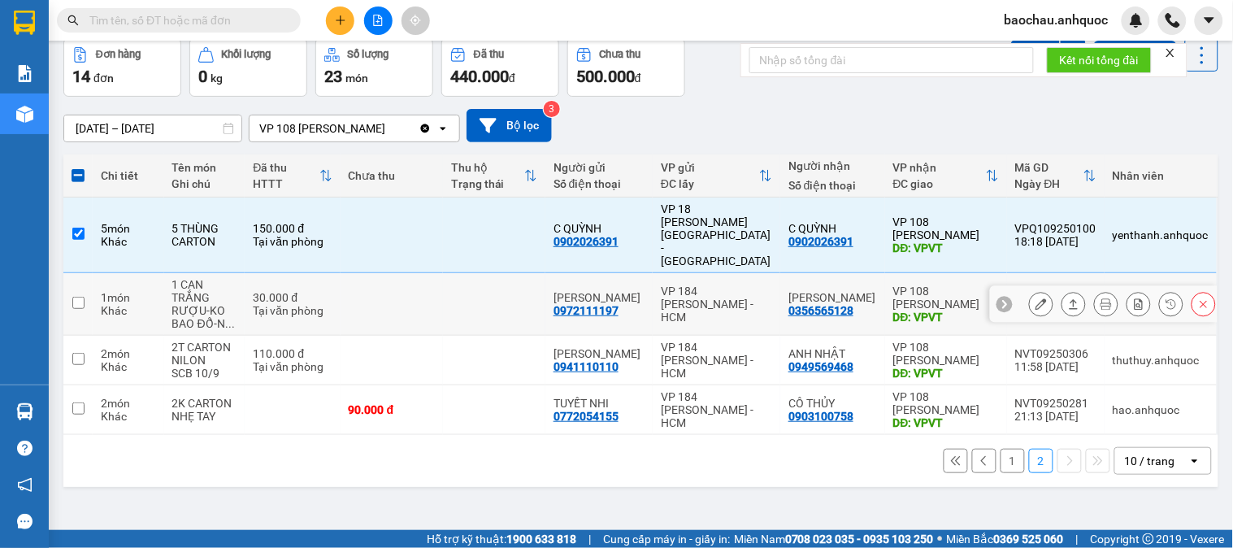
click at [493, 273] on td at bounding box center [494, 304] width 102 height 63
checkbox input "true"
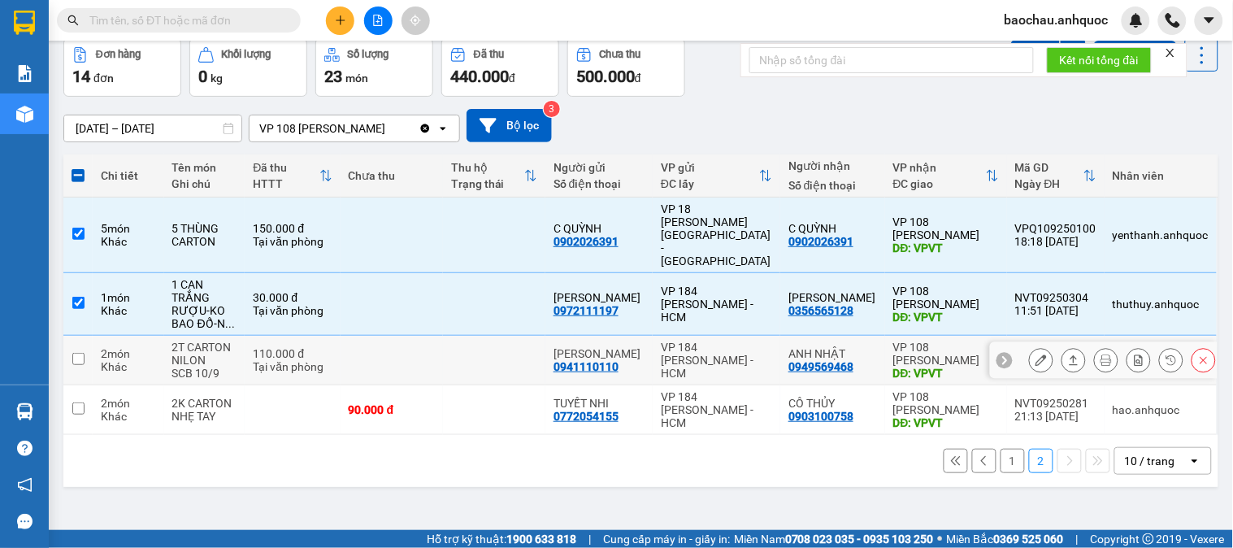
click at [505, 336] on td at bounding box center [494, 361] width 102 height 50
checkbox input "true"
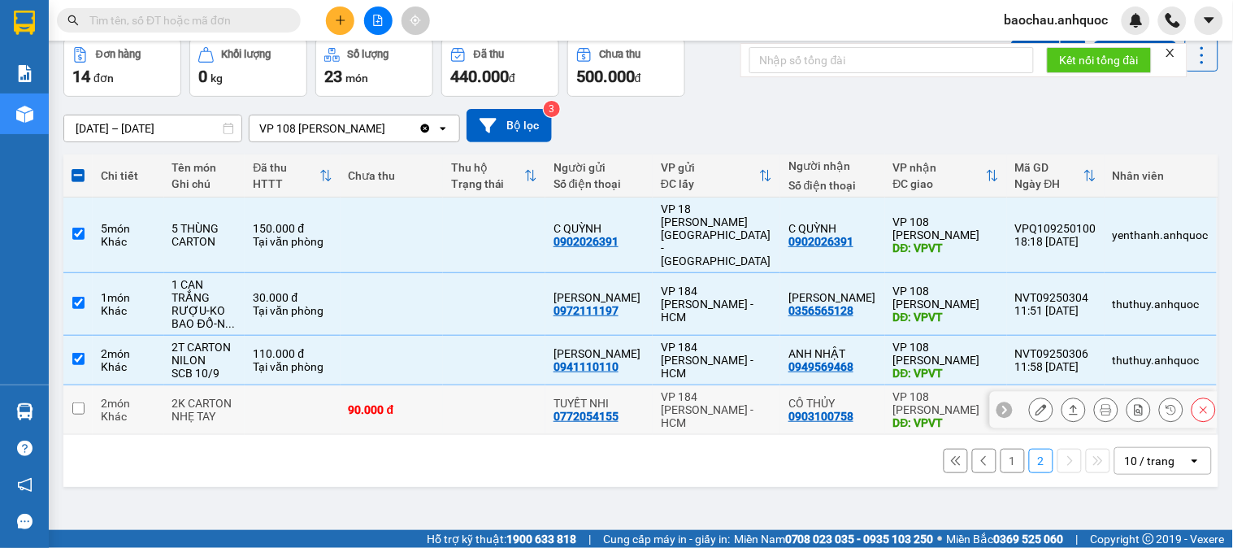
click at [512, 387] on td at bounding box center [494, 410] width 102 height 50
checkbox input "true"
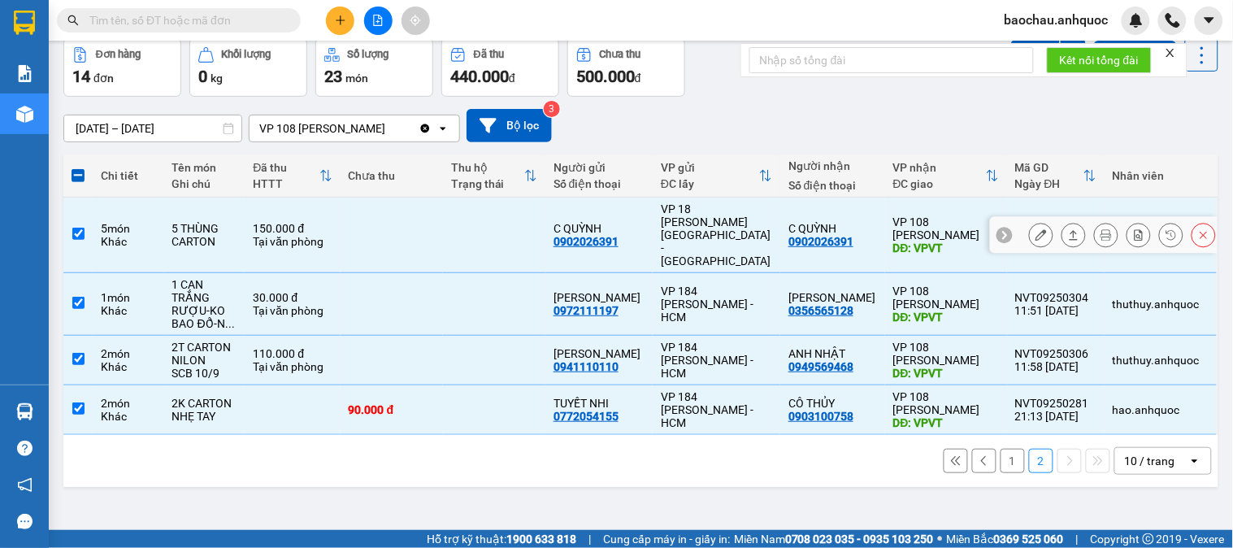
scroll to position [0, 0]
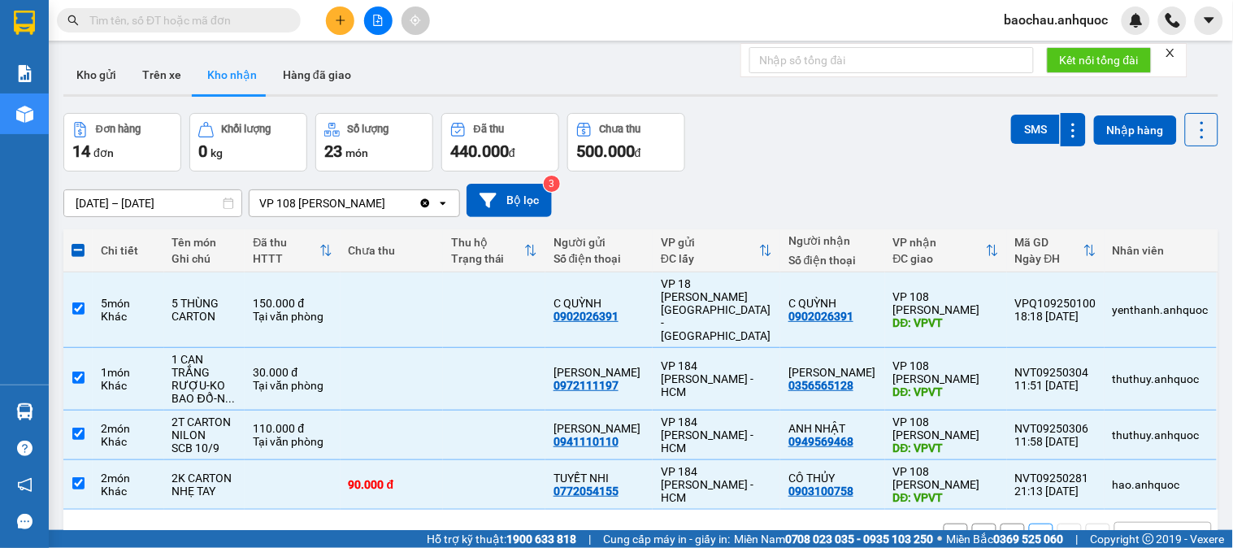
click at [189, 201] on input "[DATE] – [DATE]" at bounding box center [152, 203] width 177 height 26
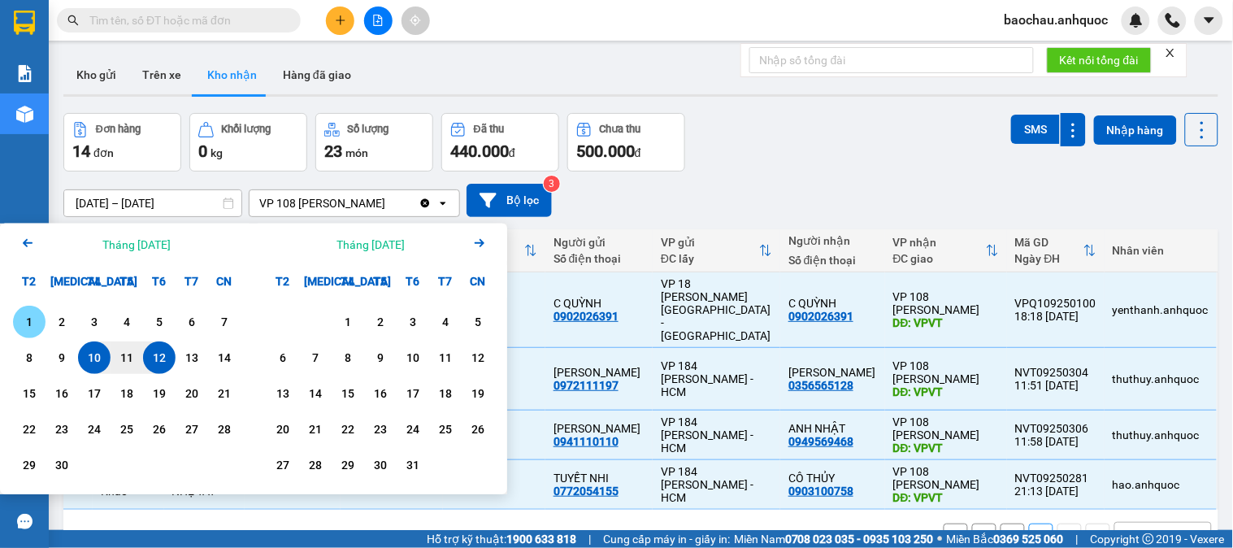
click at [28, 309] on div "1" at bounding box center [29, 322] width 33 height 33
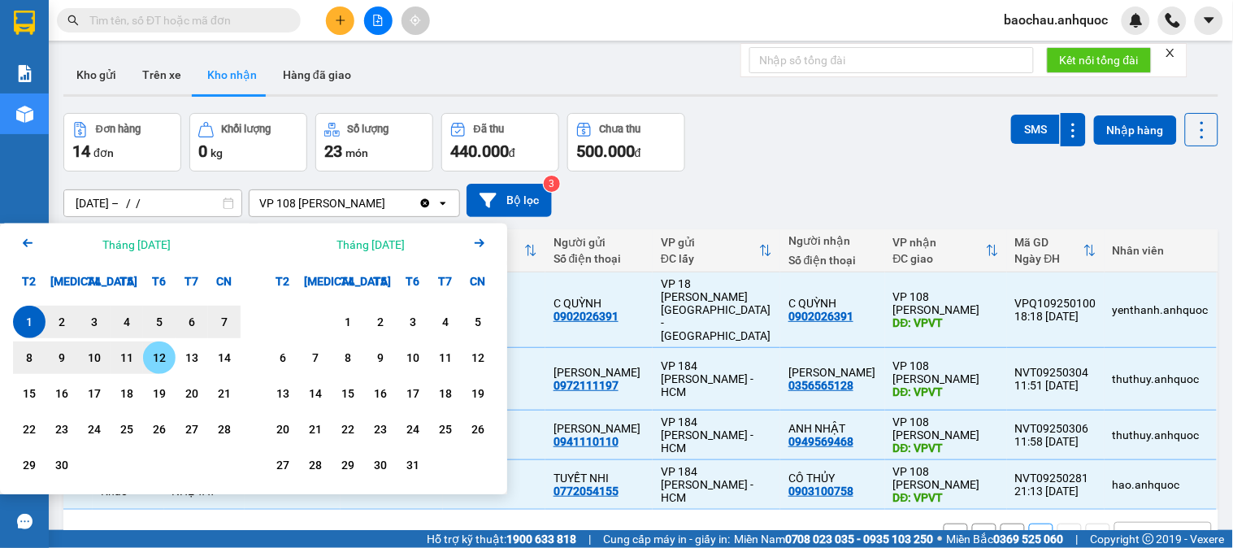
click at [159, 359] on div "12" at bounding box center [159, 358] width 23 height 20
type input "[DATE] – [DATE]"
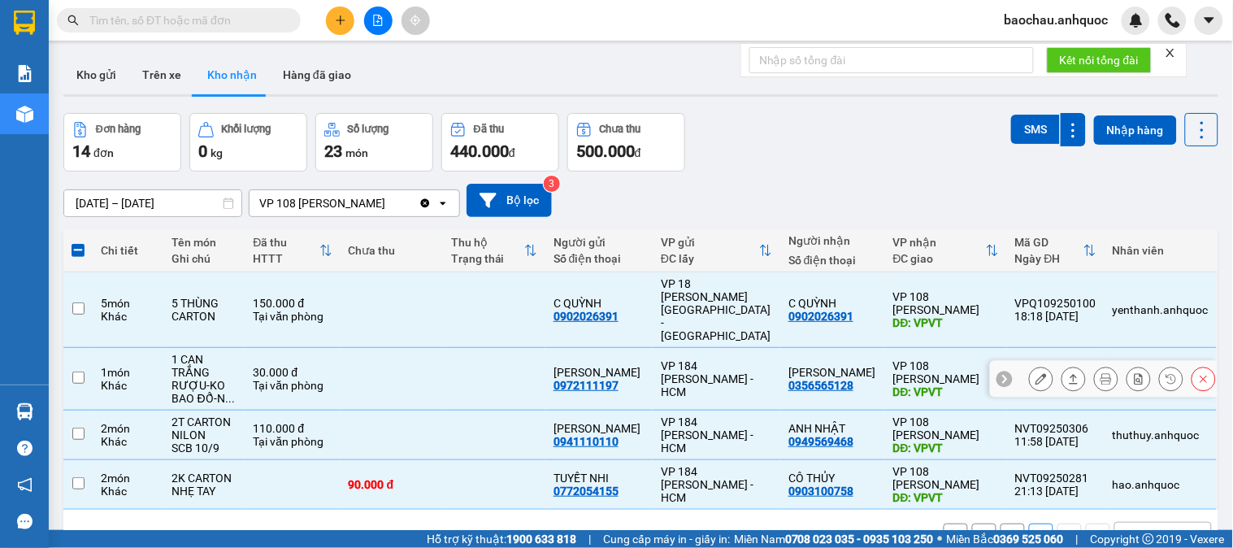
checkbox input "false"
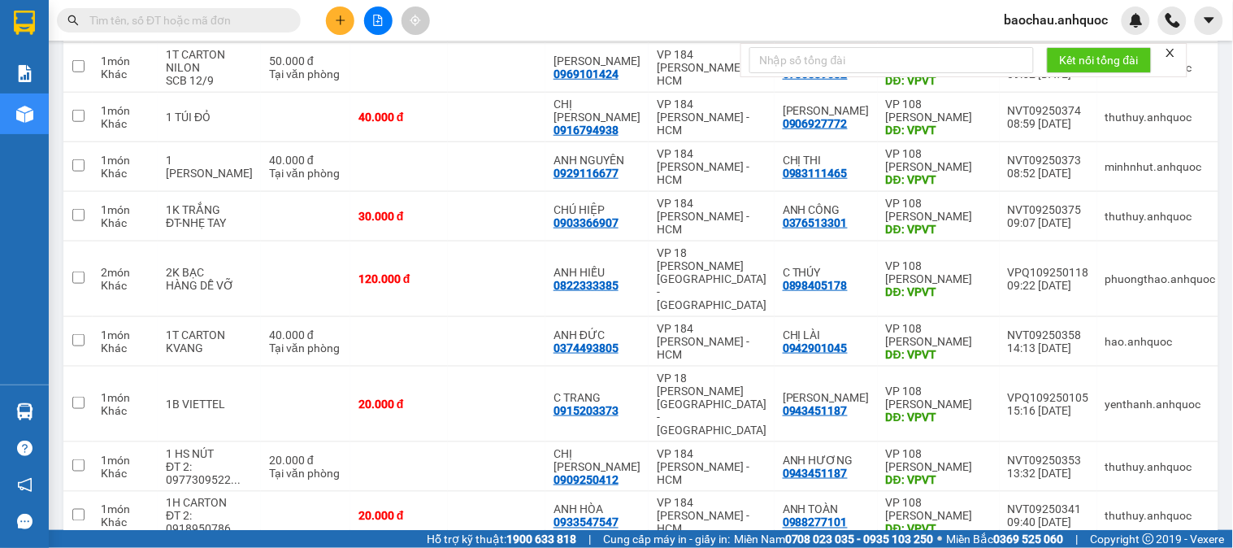
scroll to position [306, 0]
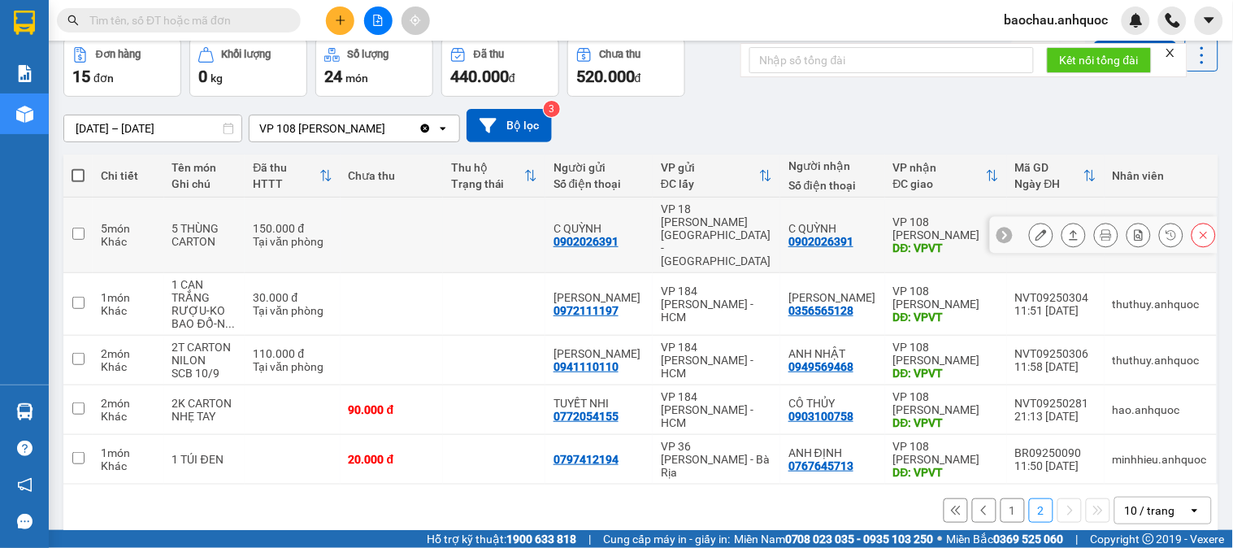
scroll to position [0, 0]
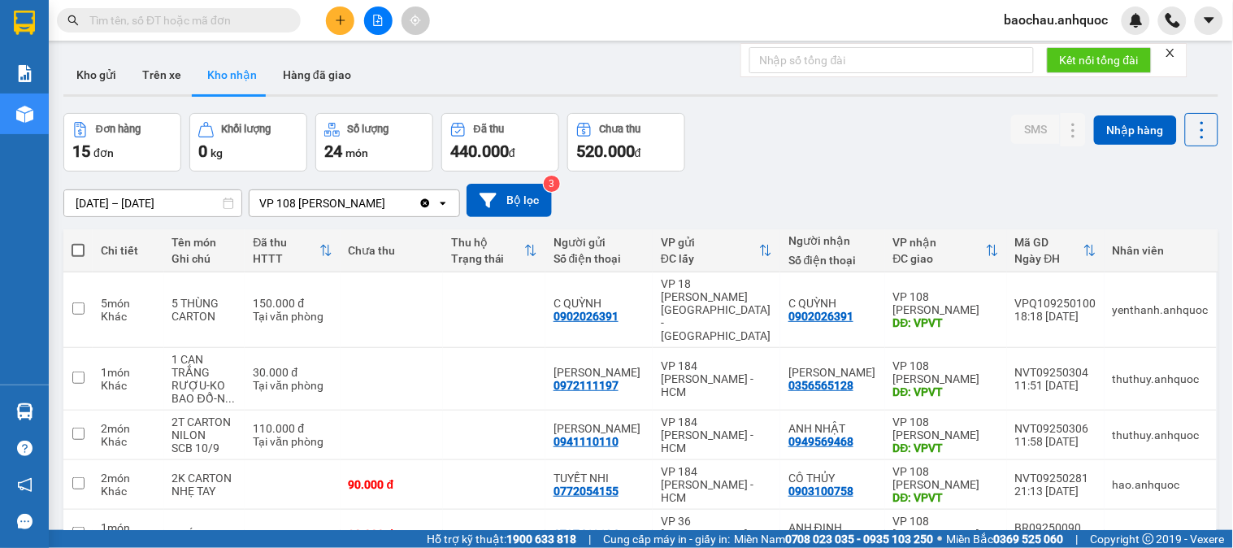
click at [1175, 50] on icon "close" at bounding box center [1169, 52] width 11 height 11
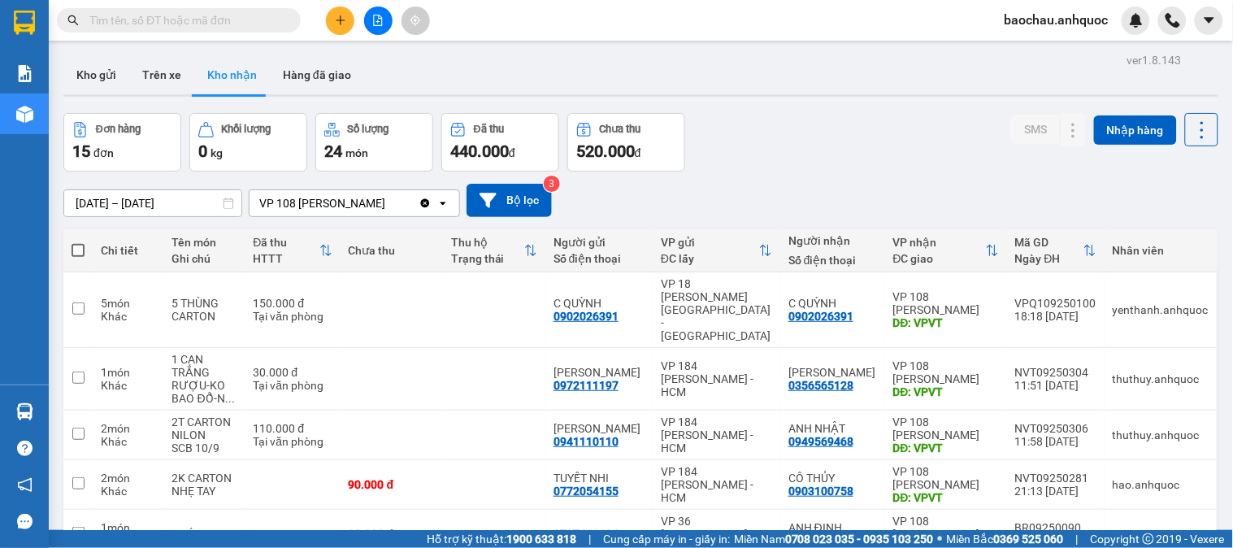
click at [108, 101] on div "ver 1.8.143 Kho gửi Trên xe Kho nhận Hàng đã giao Đơn hàng 15 đơn Khối lượng 0 …" at bounding box center [641, 333] width 1168 height 569
click at [107, 94] on div at bounding box center [640, 95] width 1155 height 2
click at [112, 77] on button "Kho gửi" at bounding box center [96, 74] width 66 height 39
